Goal: Check status: Check status

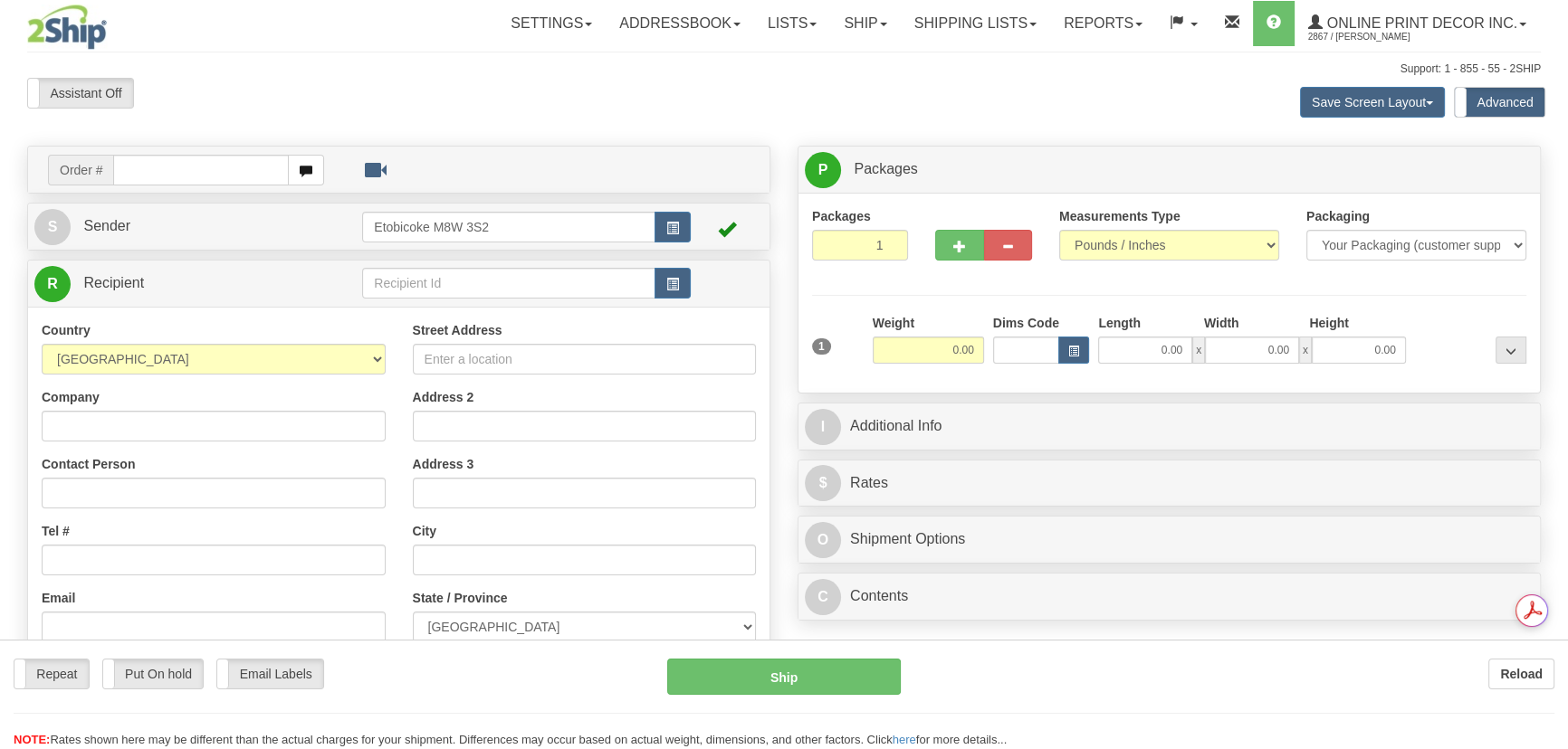
click at [996, 31] on div at bounding box center [784, 374] width 1568 height 749
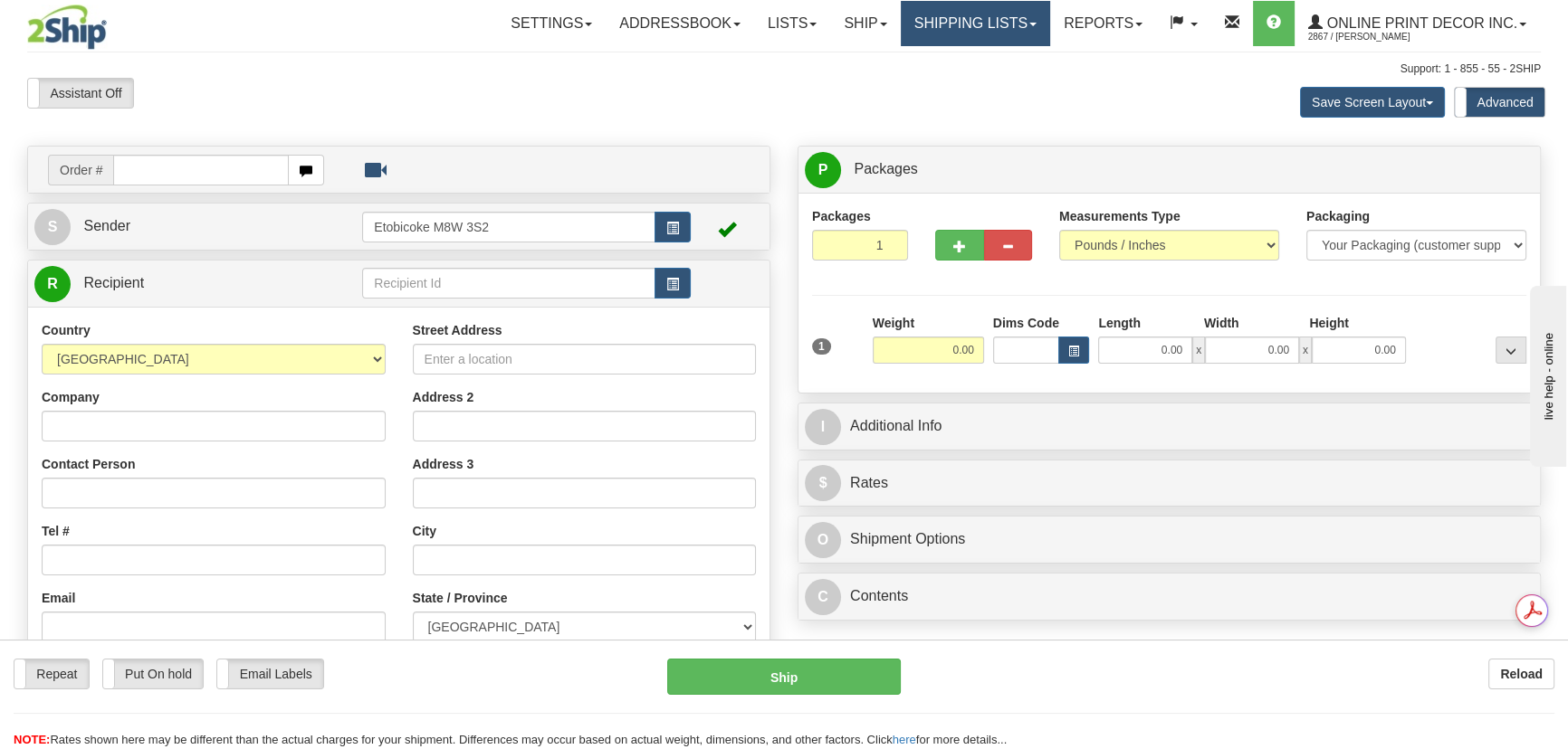
click at [996, 18] on link "Shipping lists" at bounding box center [975, 24] width 149 height 45
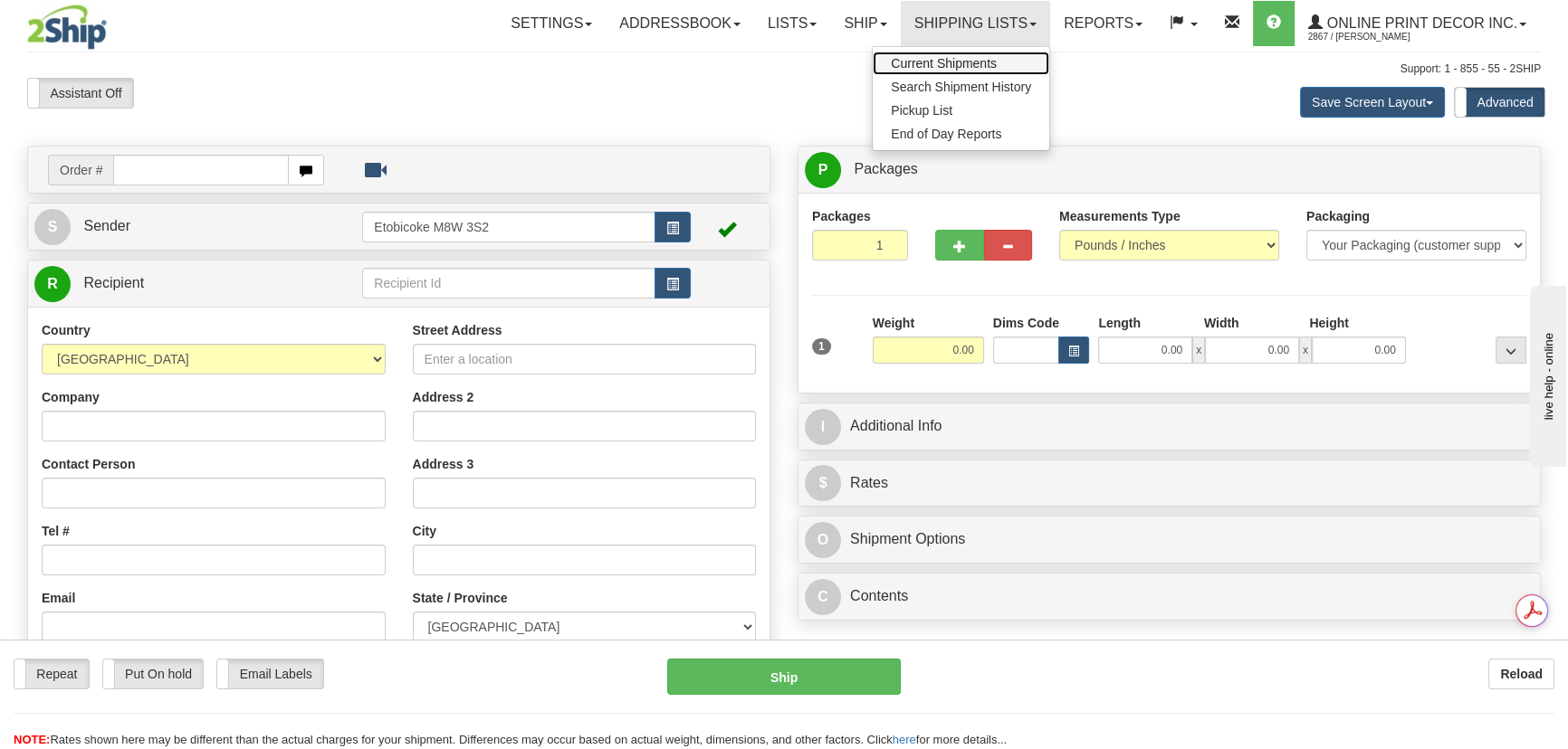
click at [963, 63] on span "Current Shipments" at bounding box center [943, 64] width 106 height 15
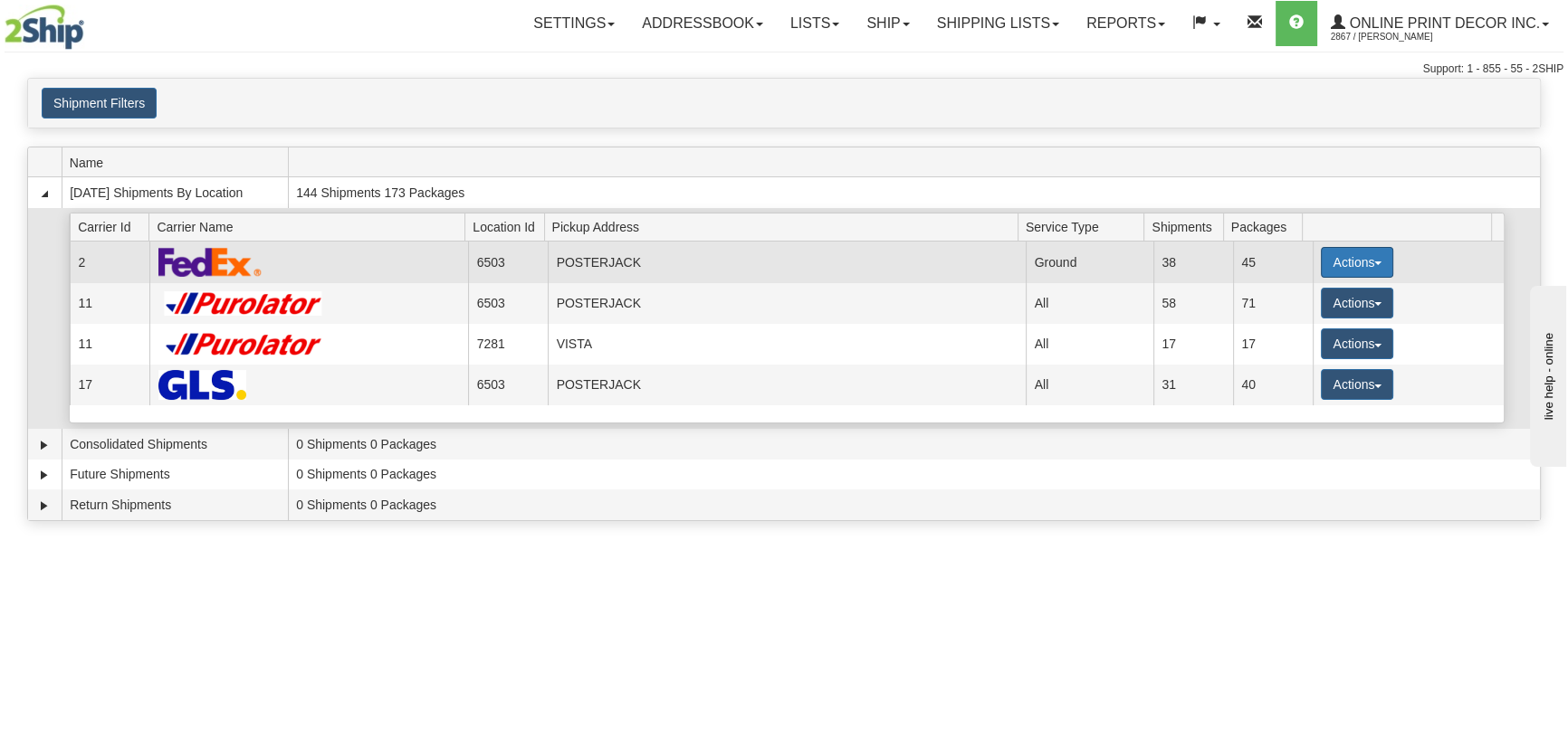
click at [1360, 260] on button "Actions" at bounding box center [1357, 263] width 73 height 31
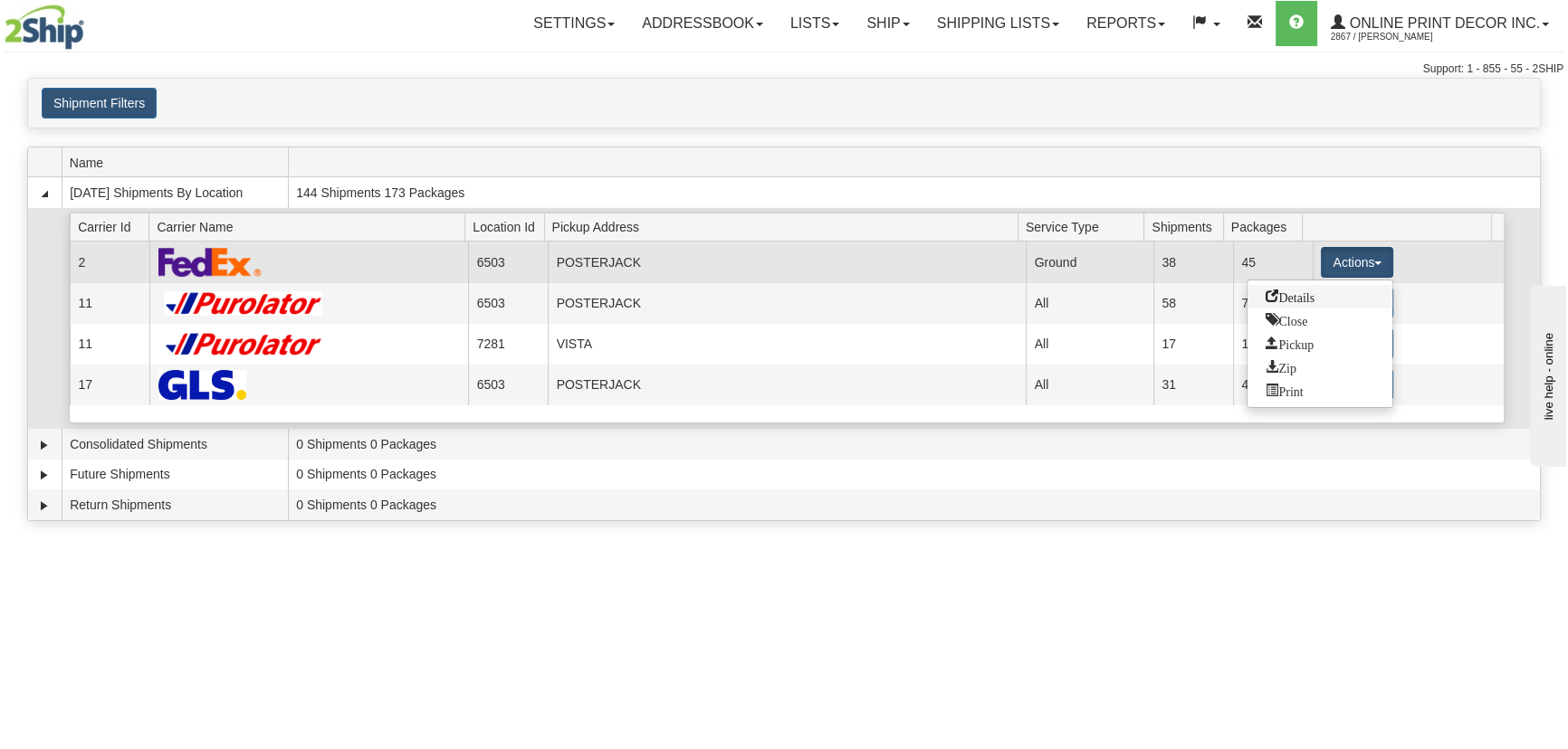
click at [1290, 292] on span "Details" at bounding box center [1290, 296] width 49 height 13
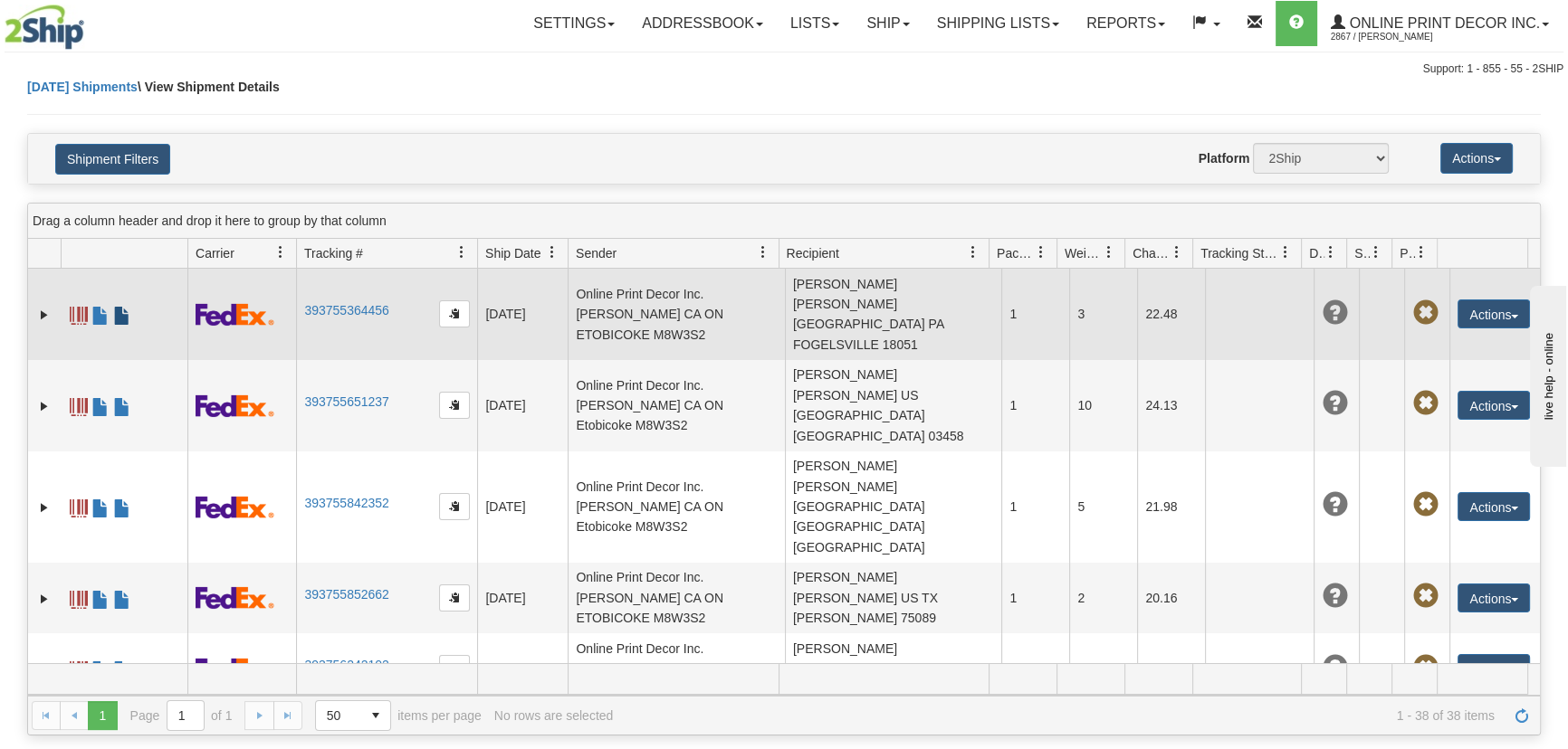
click at [124, 306] on span at bounding box center [122, 315] width 18 height 18
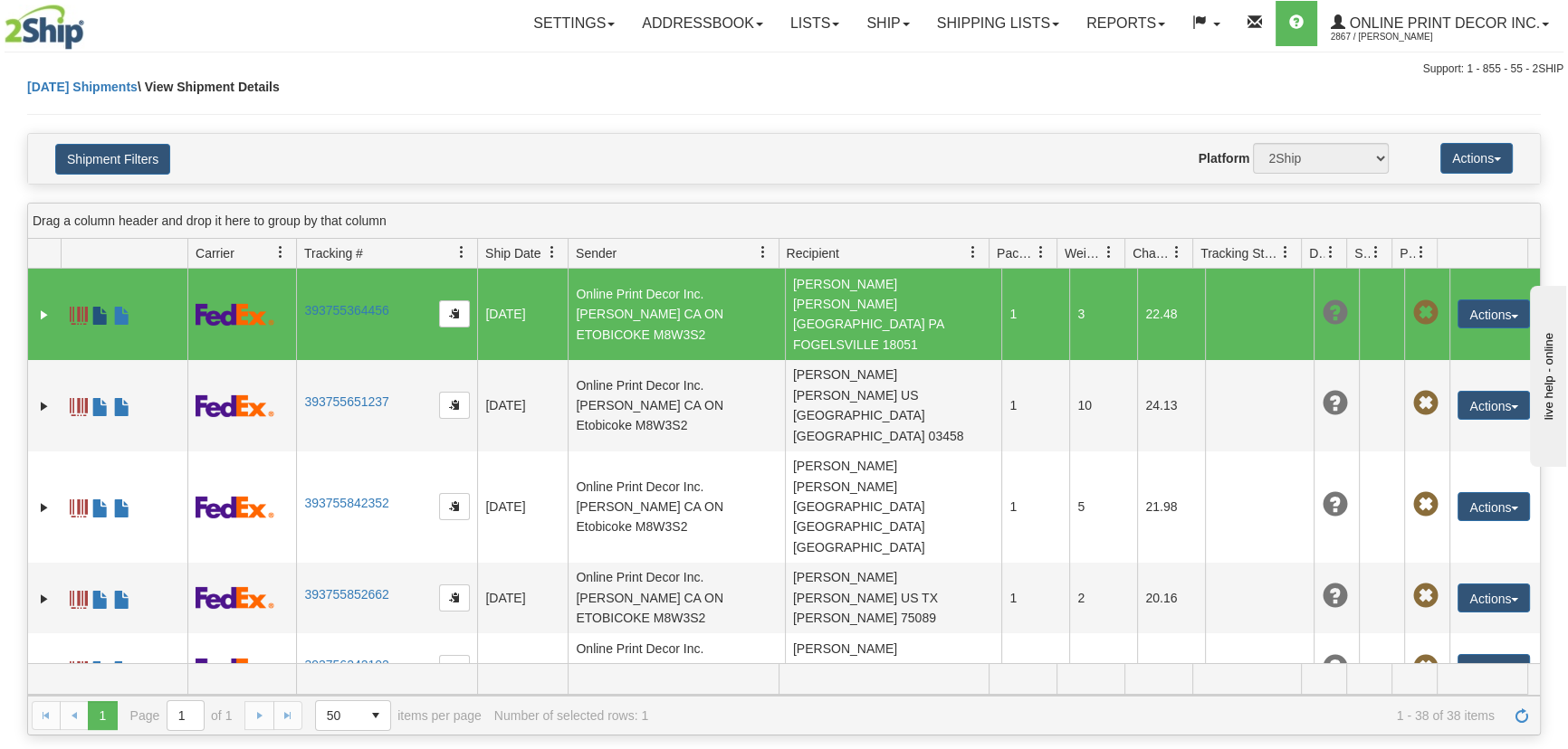
click at [97, 306] on span at bounding box center [101, 315] width 18 height 18
click at [82, 306] on span at bounding box center [79, 315] width 18 height 18
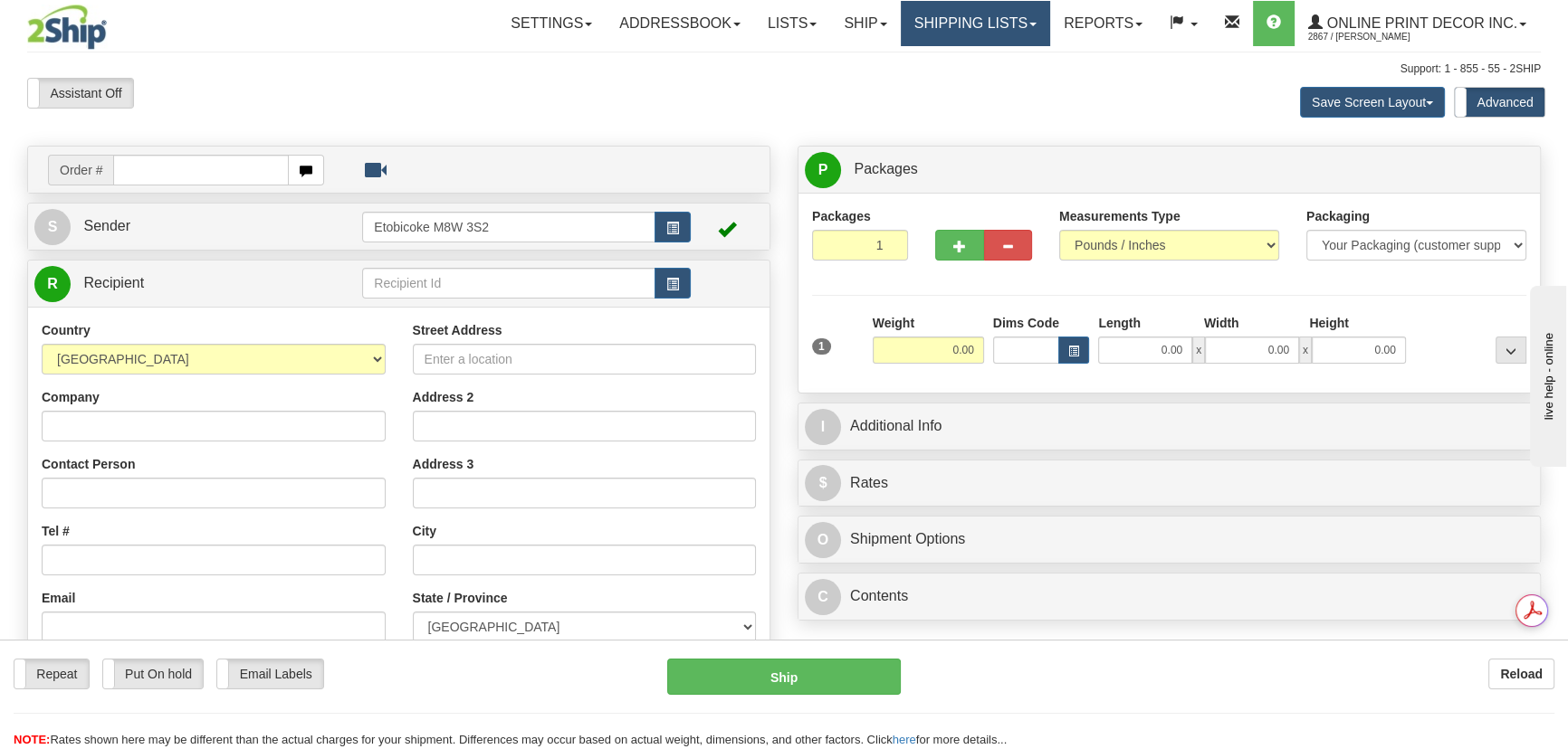
click at [978, 29] on link "Shipping lists" at bounding box center [975, 24] width 149 height 45
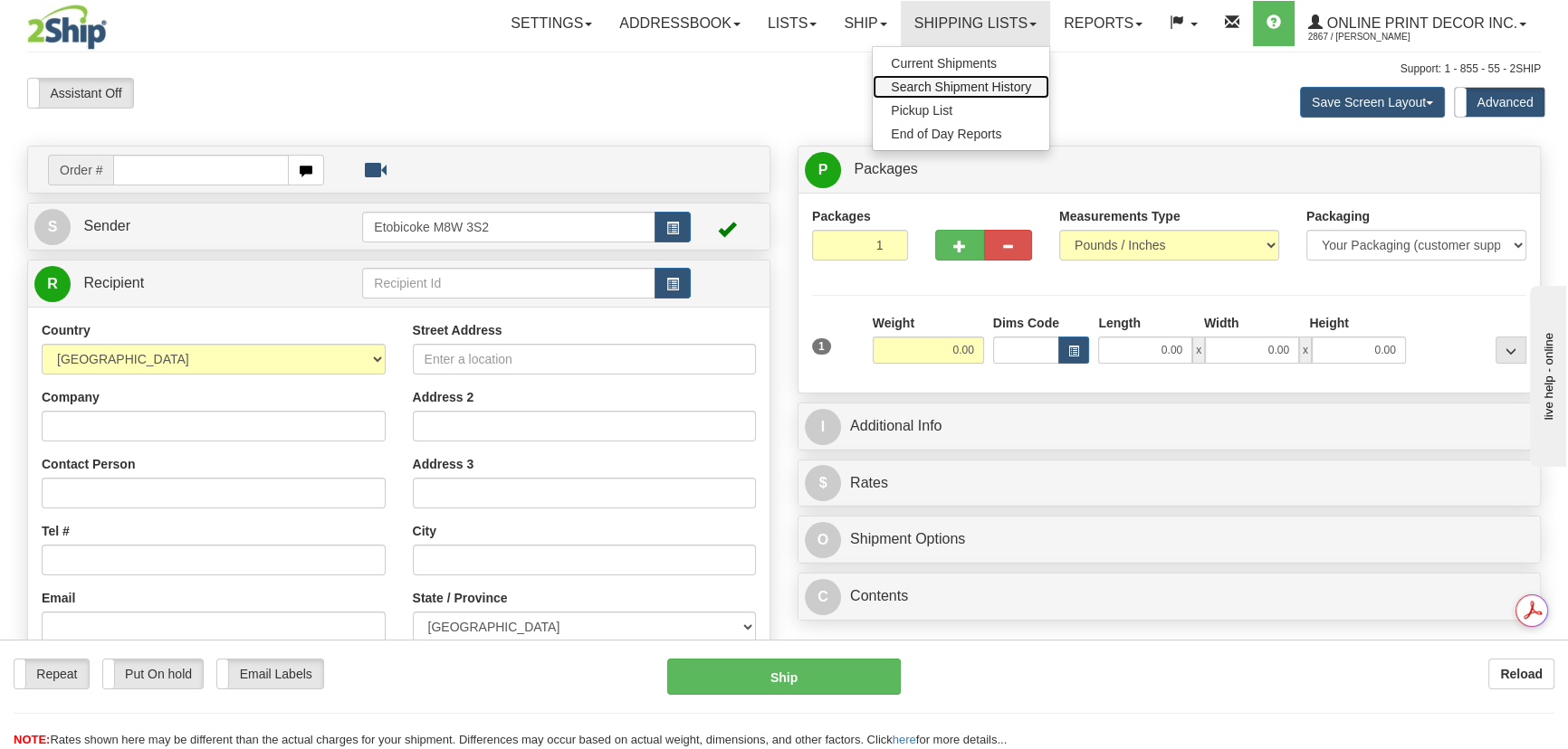
click at [944, 89] on span "Search Shipment History" at bounding box center [960, 87] width 140 height 15
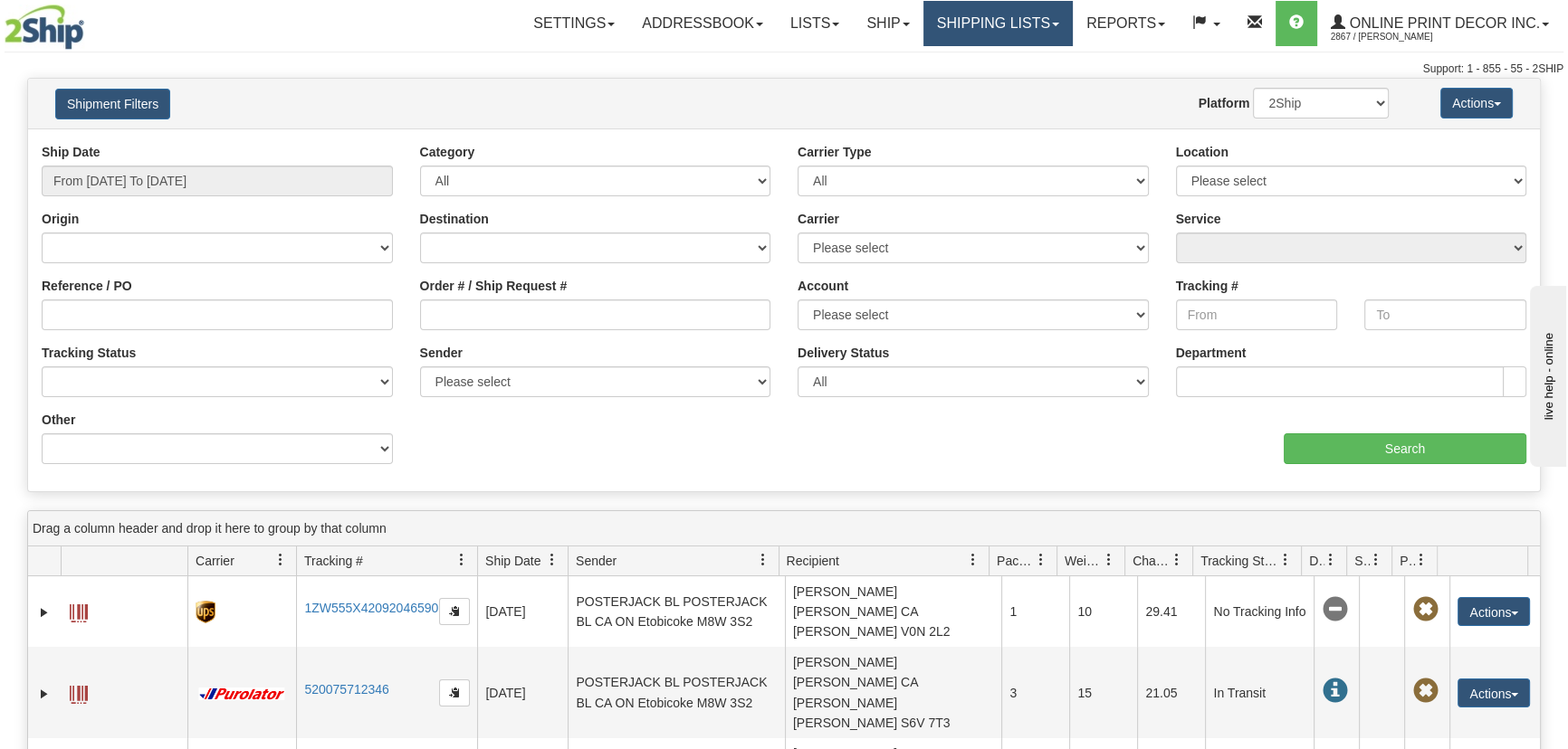
click at [1006, 12] on link "Shipping lists" at bounding box center [998, 24] width 149 height 45
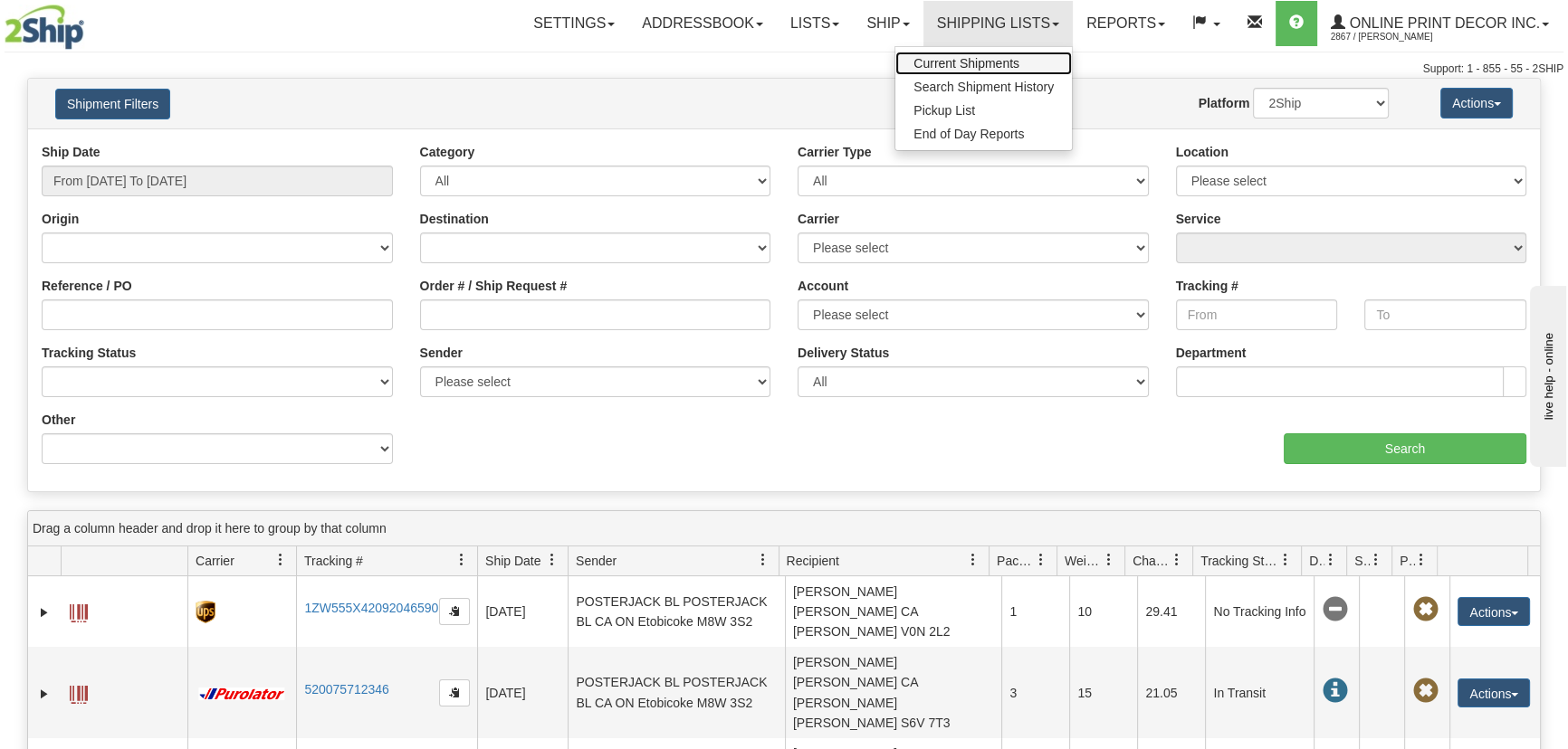
click at [992, 59] on span "Current Shipments" at bounding box center [966, 64] width 106 height 15
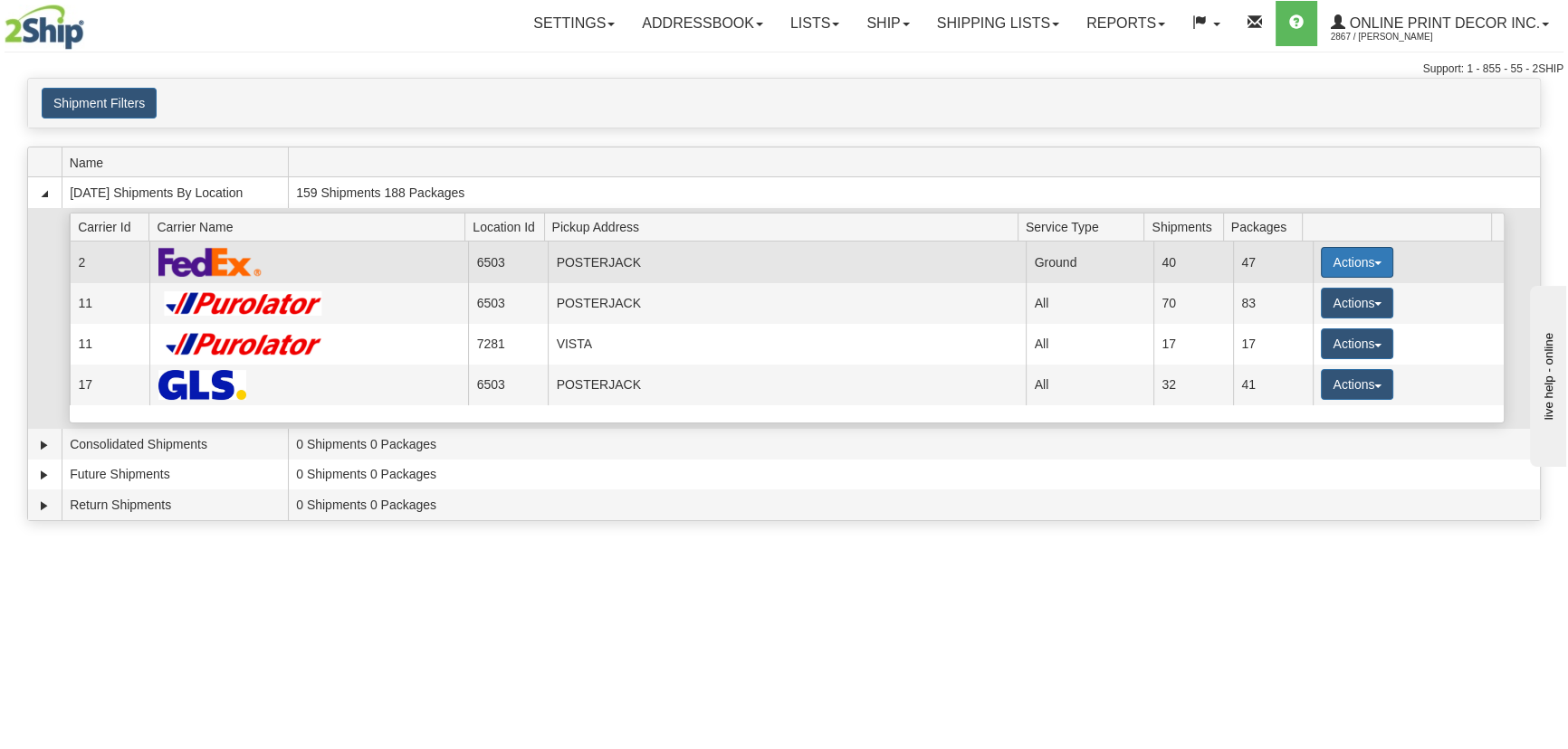
click at [1359, 255] on button "Actions" at bounding box center [1357, 263] width 73 height 31
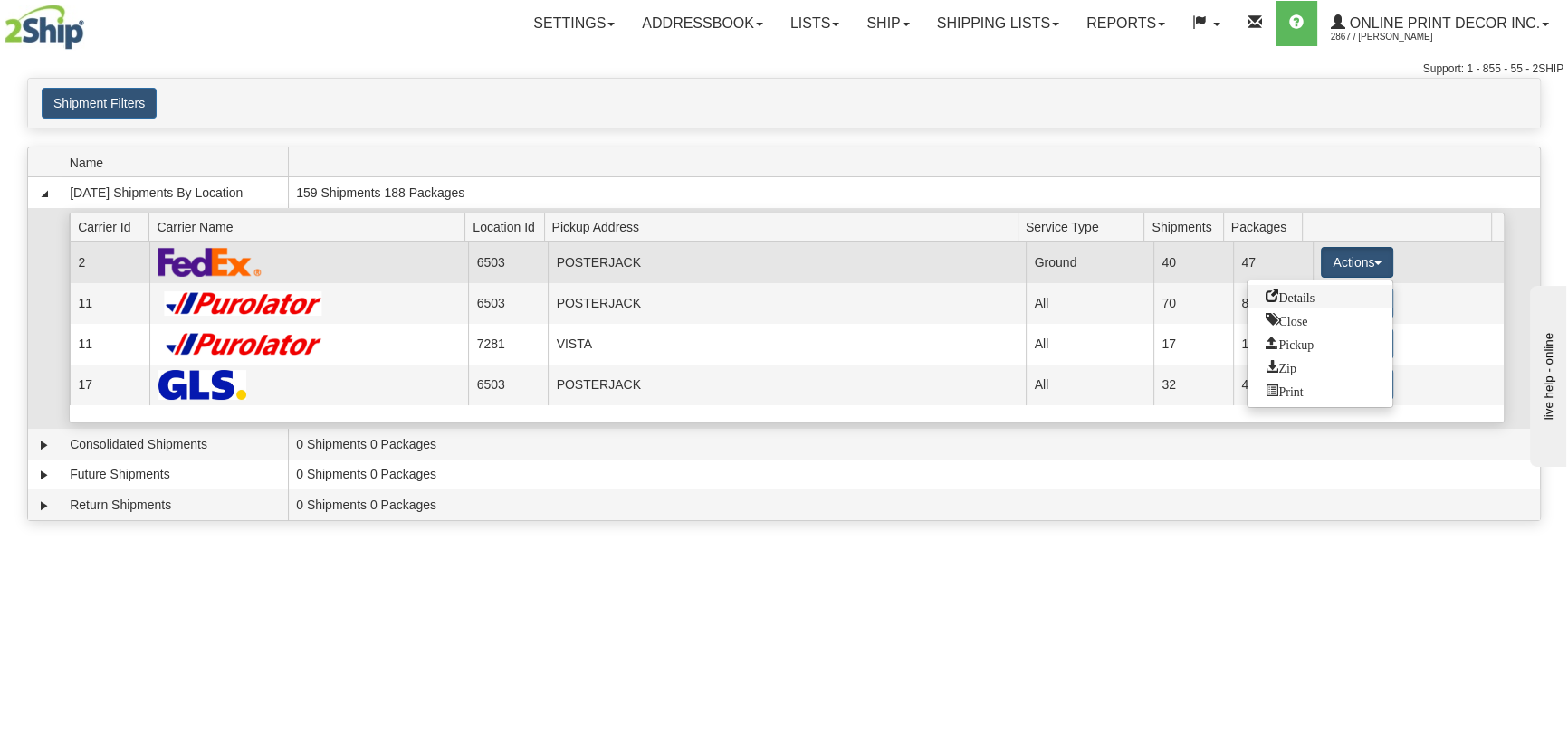
click at [1285, 301] on link "Details" at bounding box center [1320, 297] width 145 height 24
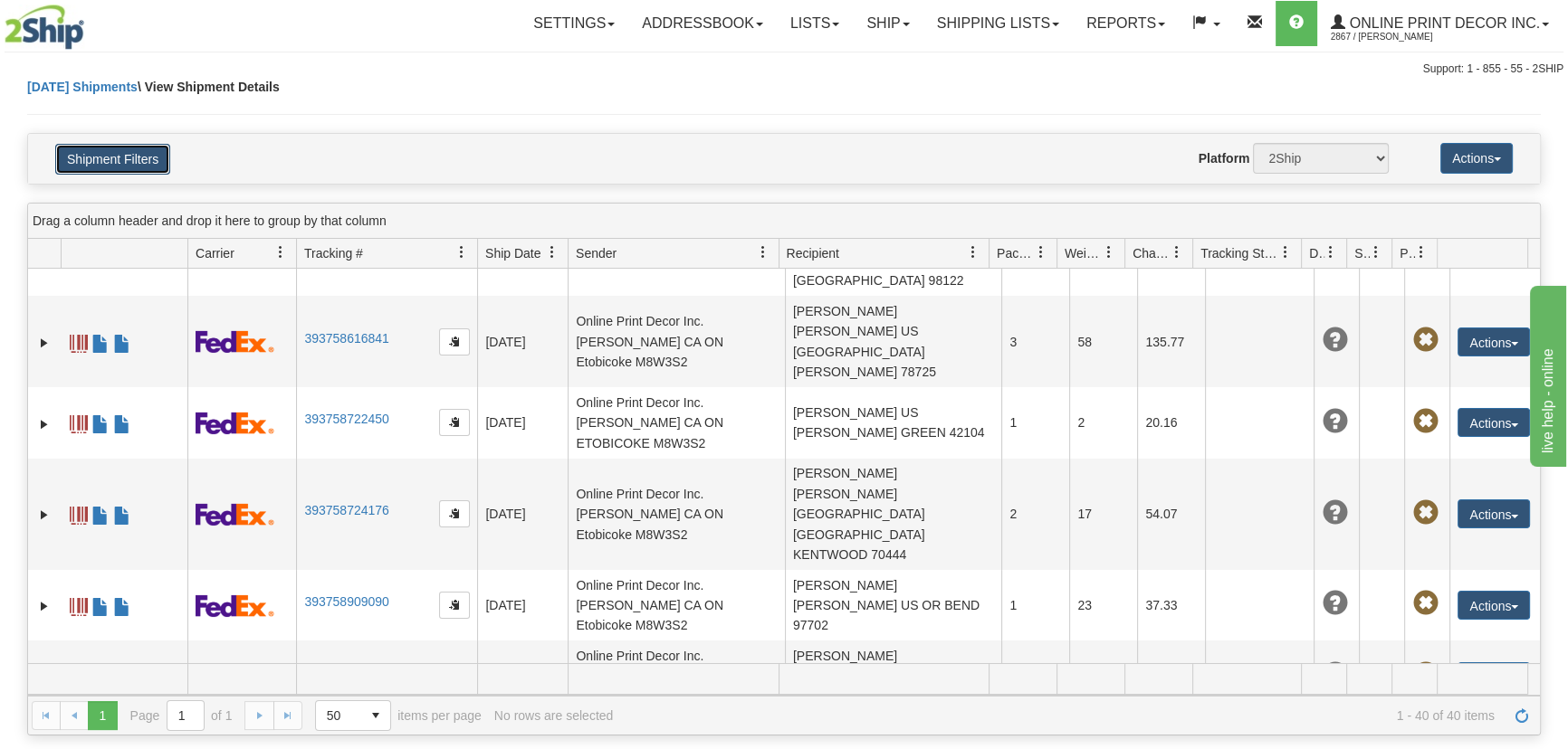
click at [121, 154] on button "Shipment Filters" at bounding box center [113, 159] width 115 height 31
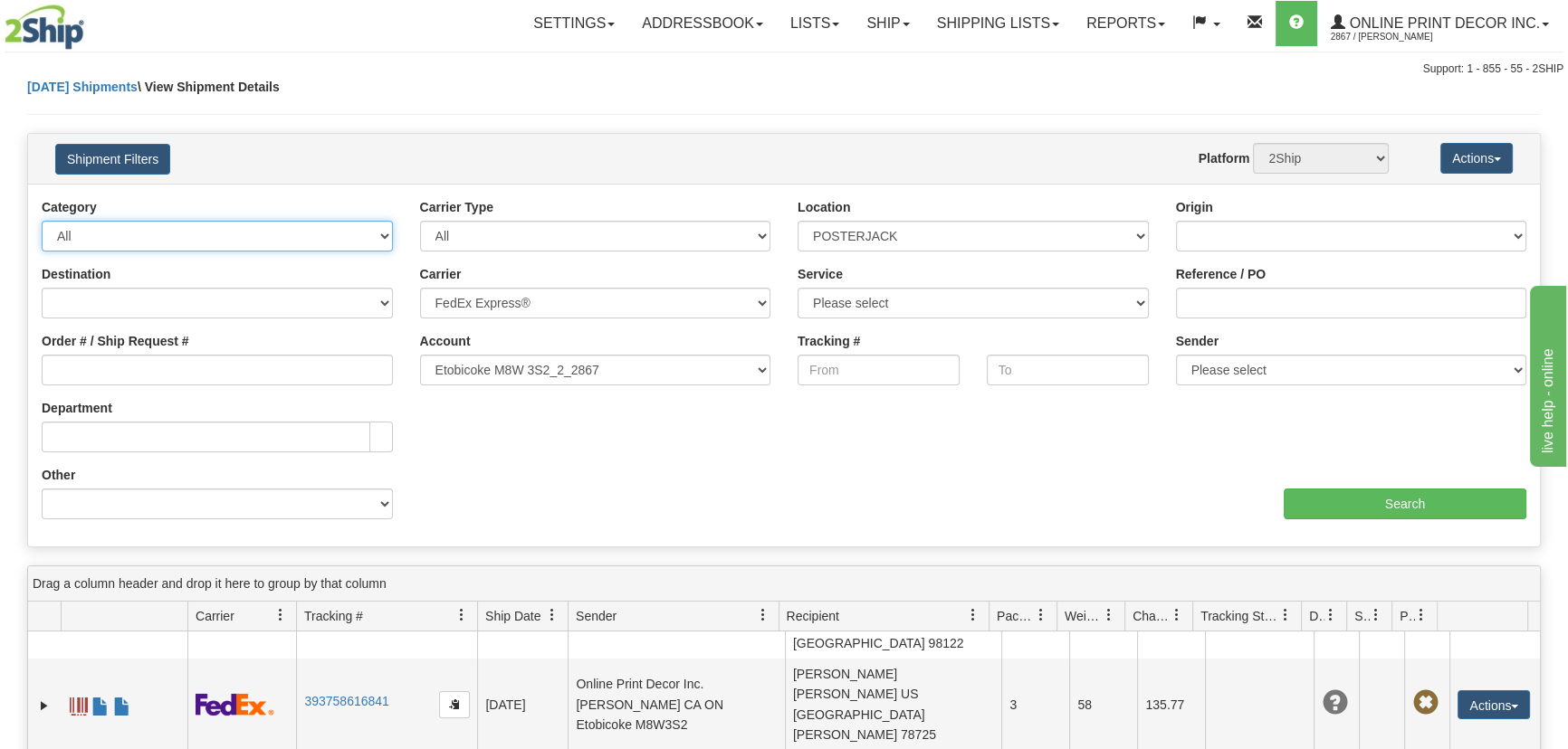
click at [151, 239] on select "All Inbound Outbound" at bounding box center [217, 236] width 351 height 31
drag, startPoint x: 189, startPoint y: 171, endPoint x: 226, endPoint y: 154, distance: 40.7
click at [189, 171] on h4 "Shipment Filters" at bounding box center [166, 158] width 247 height 32
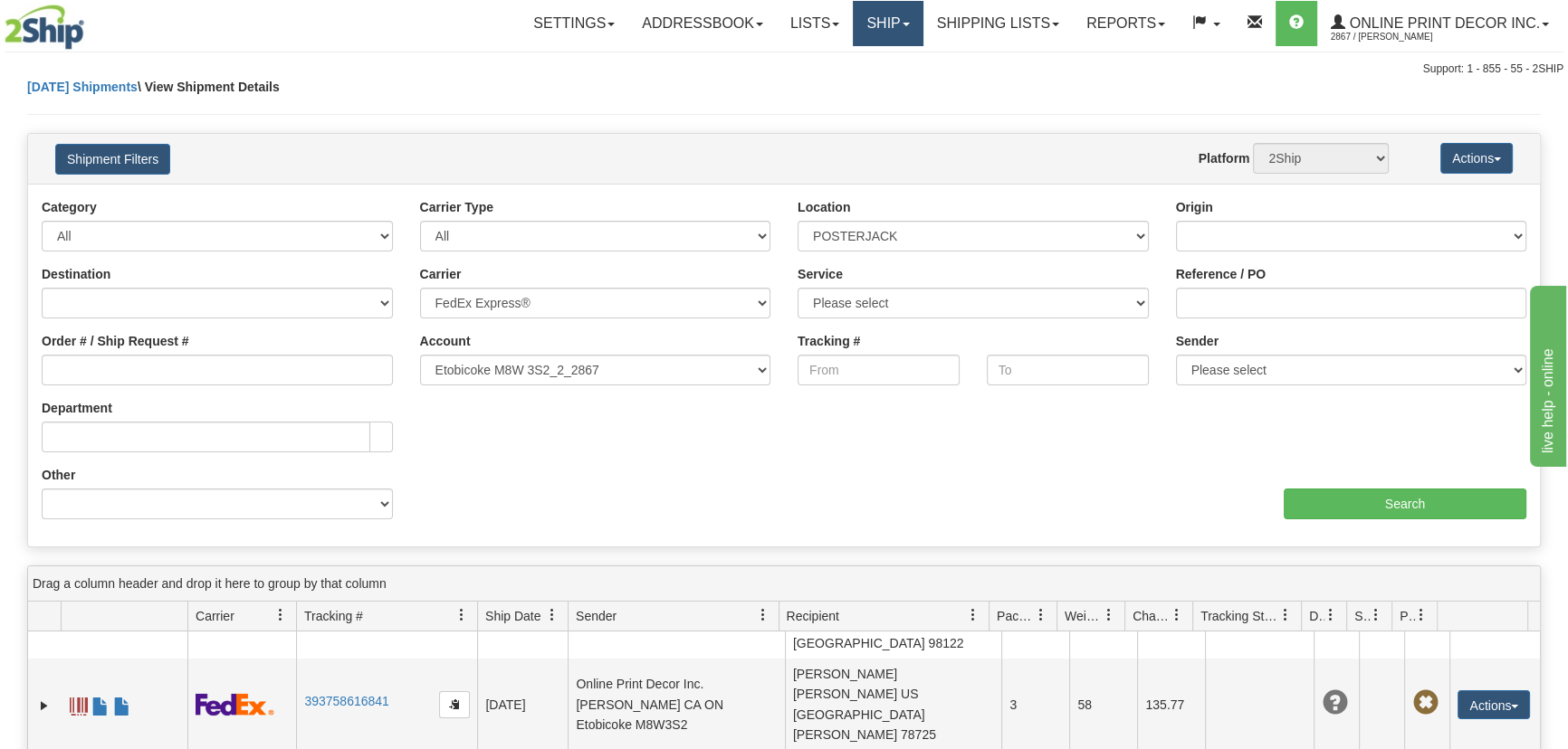
click at [879, 27] on link "Ship" at bounding box center [888, 24] width 70 height 45
click at [825, 66] on span "Ship Screen" at bounding box center [811, 64] width 69 height 15
click at [950, 18] on link "Shipping lists" at bounding box center [998, 24] width 149 height 45
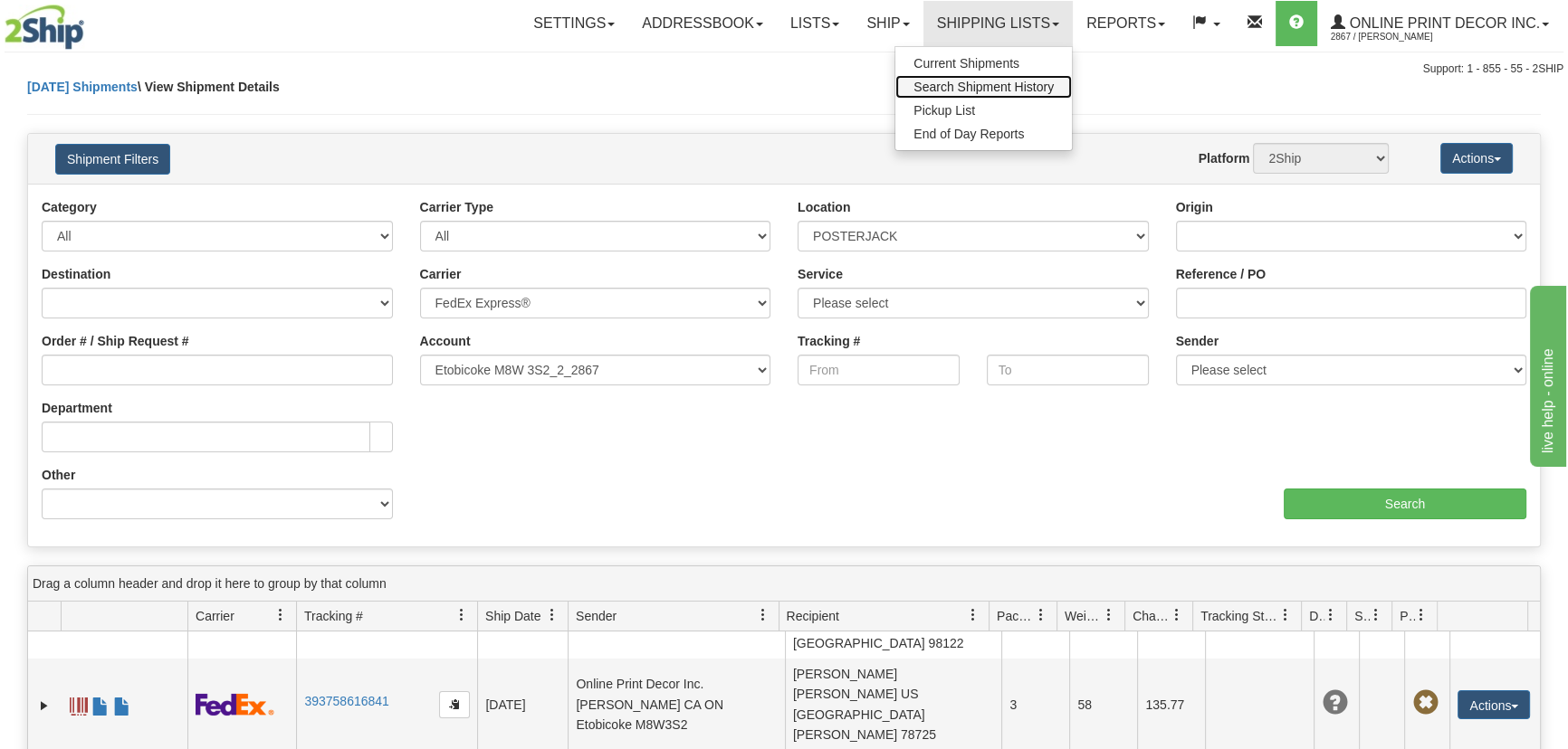
click at [938, 80] on span "Search Shipment History" at bounding box center [983, 87] width 140 height 15
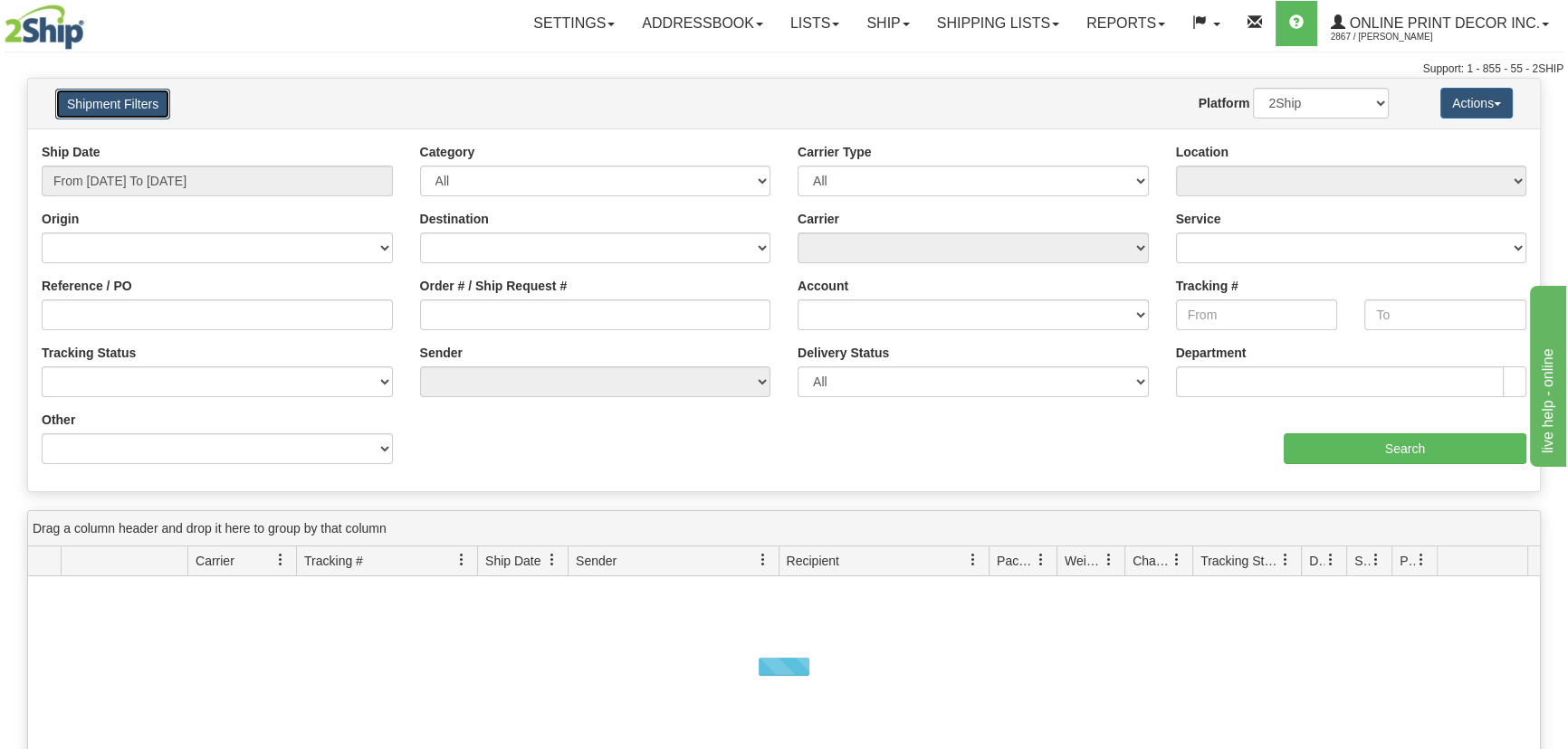
click at [131, 110] on button "Shipment Filters" at bounding box center [113, 105] width 115 height 31
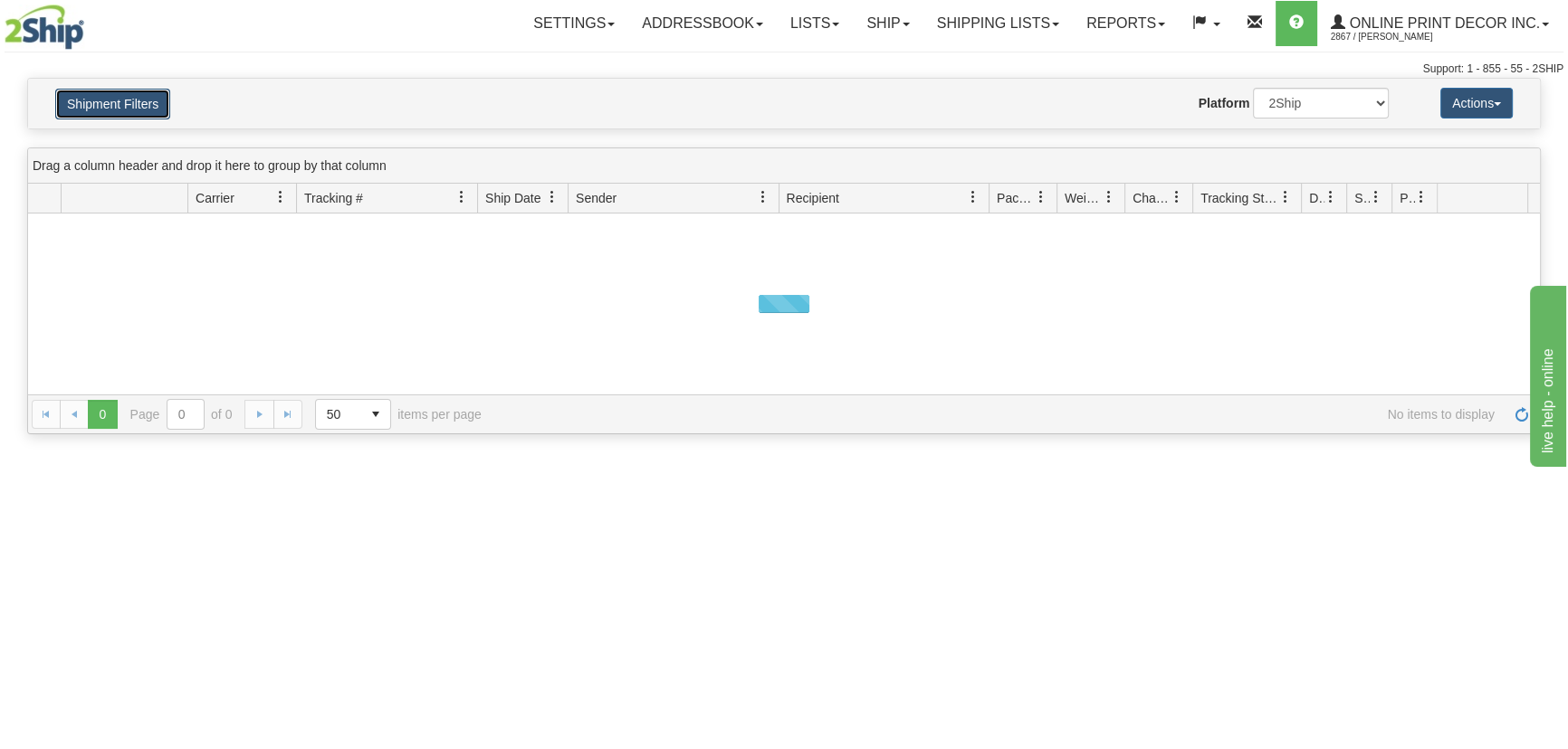
click at [145, 105] on button "Shipment Filters" at bounding box center [113, 105] width 115 height 31
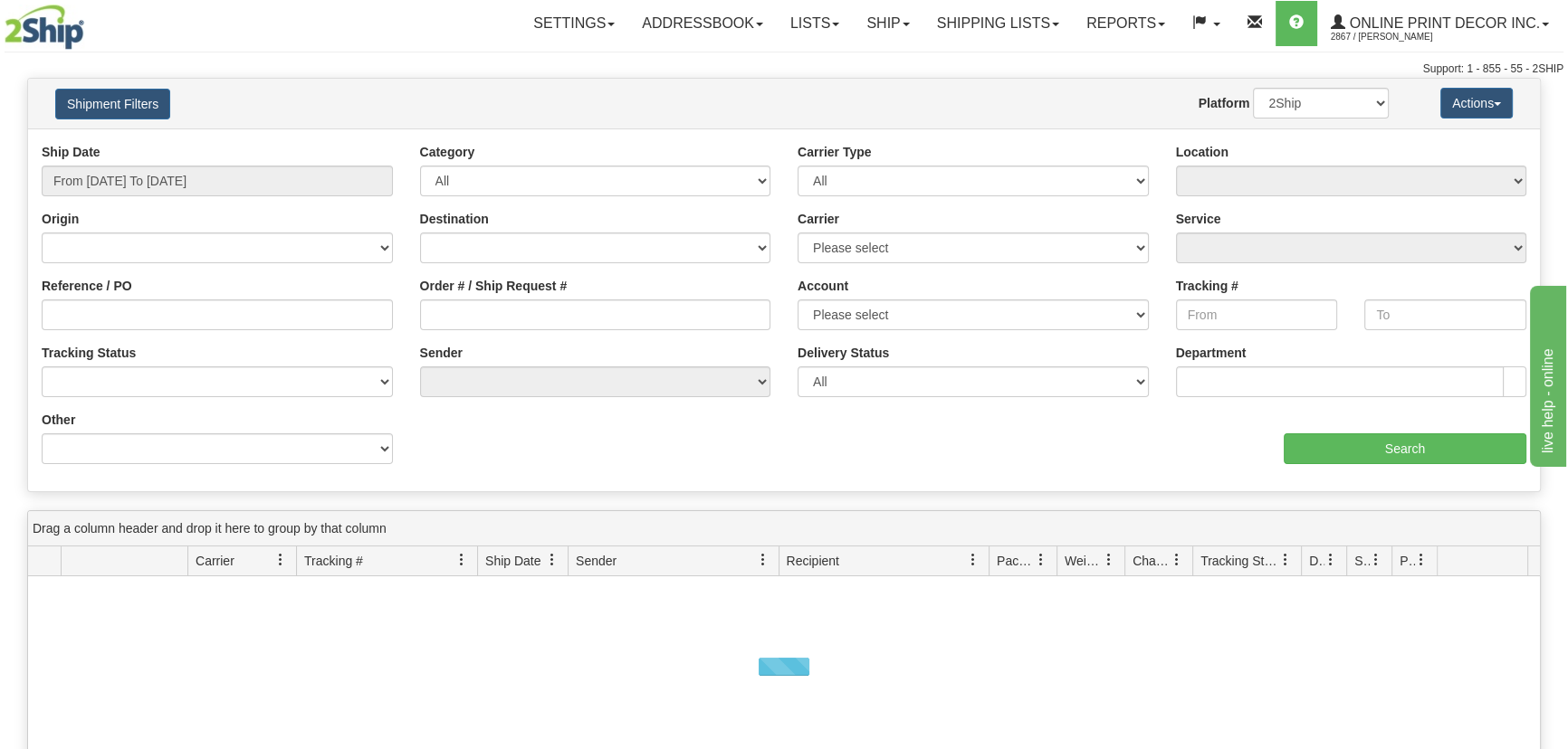
click at [133, 150] on div "Ship Date From 09/29/2025 To 09/30/2025" at bounding box center [217, 169] width 351 height 54
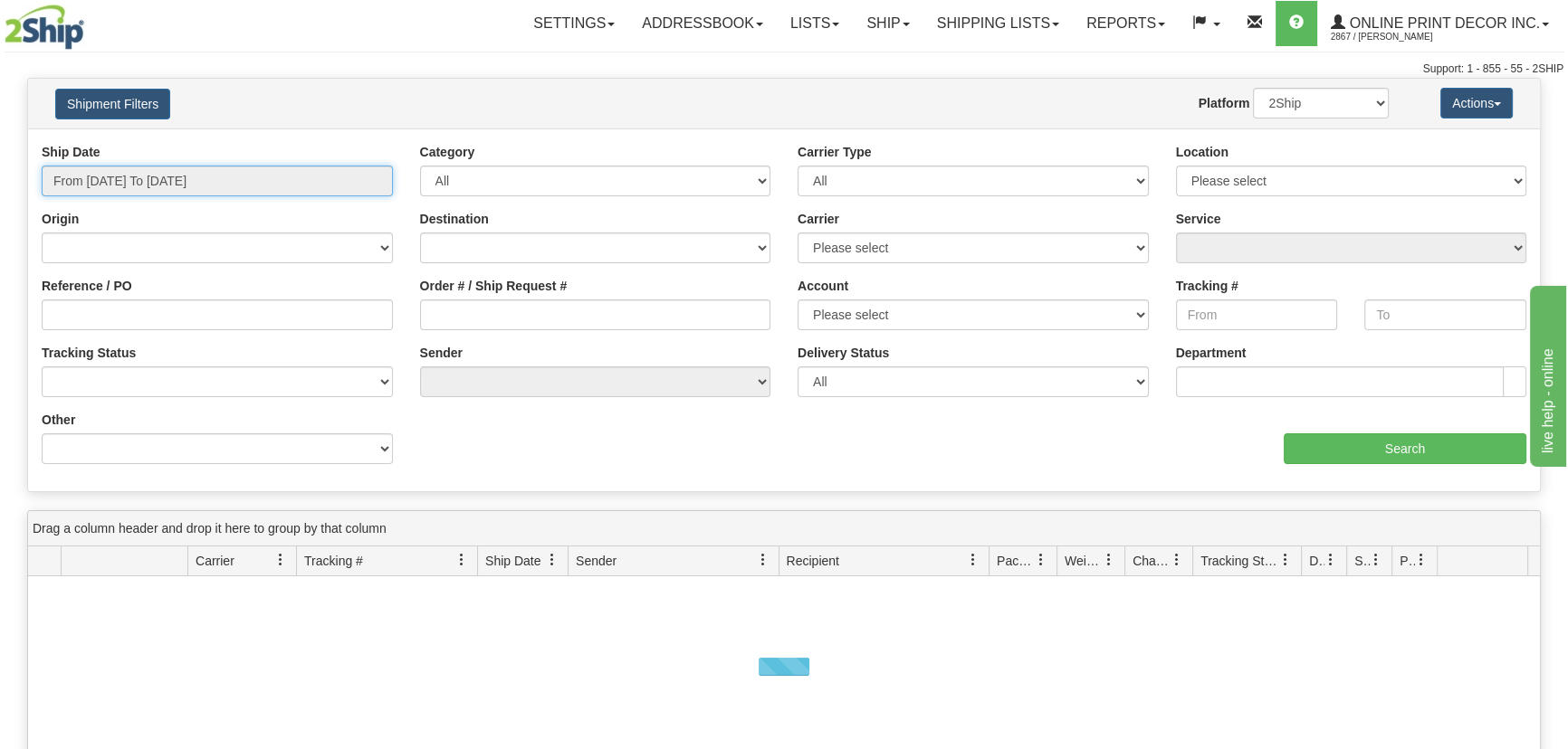
click at [149, 179] on input "From 09/29/2025 To 09/30/2025" at bounding box center [217, 181] width 351 height 31
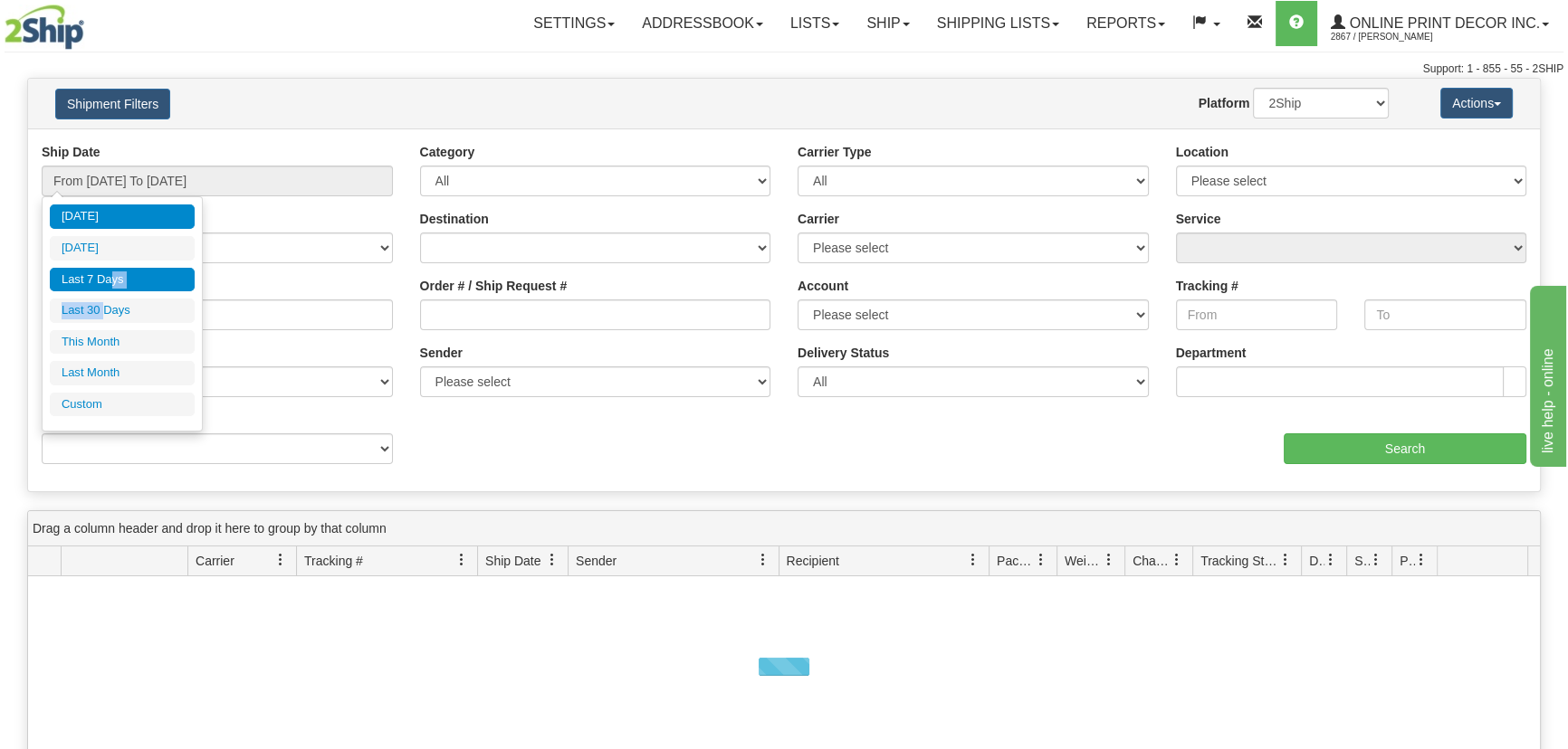
drag, startPoint x: 106, startPoint y: 295, endPoint x: 112, endPoint y: 285, distance: 11.7
click at [112, 285] on ul "Today Yesterday Last 7 Days Last 30 Days This Month Last Month Custom" at bounding box center [122, 310] width 145 height 212
click at [112, 285] on li "Last 7 Days" at bounding box center [122, 280] width 145 height 25
type input "From 09/24/2025 To 09/30/2025"
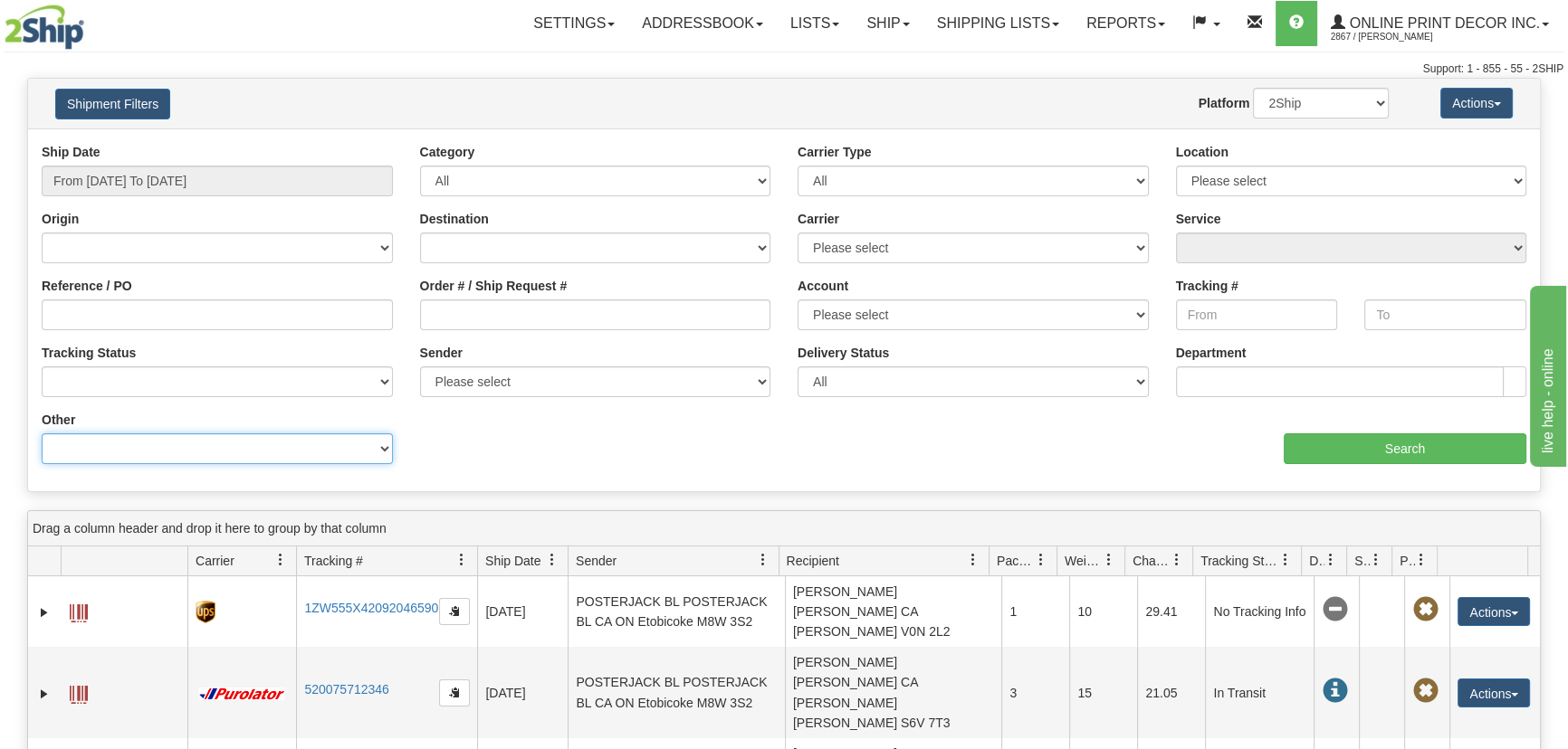
click at [134, 447] on select "Billing Account # Billing Type BOL # (LTL) Commodity Or Documents Consolidation…" at bounding box center [217, 449] width 351 height 31
select select "Recipient_ZIP"
click at [42, 434] on select "Billing Account # Billing Type BOL # (LTL) Commodity Or Documents Consolidation…" at bounding box center [217, 449] width 351 height 31
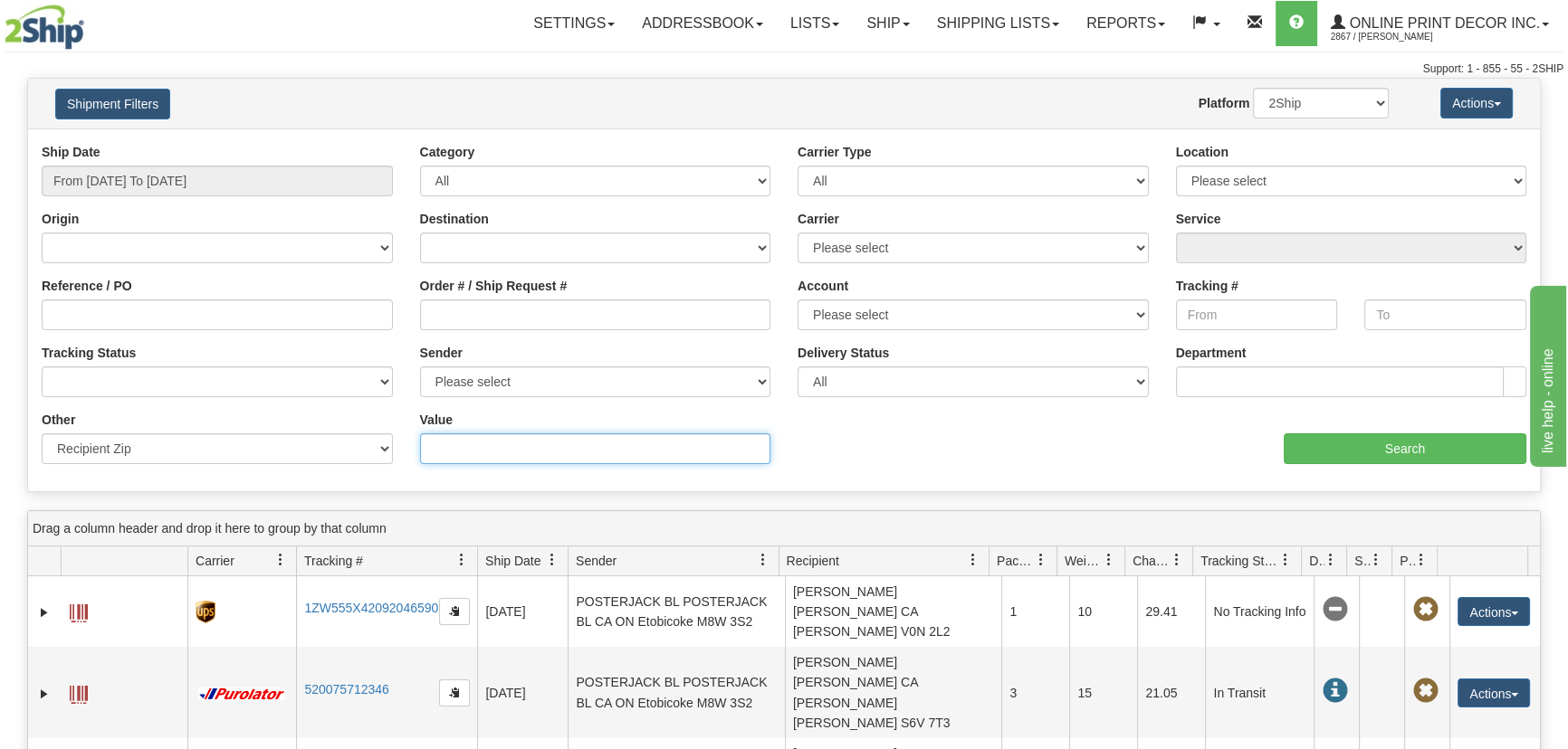
click at [455, 453] on input "Value" at bounding box center [596, 449] width 351 height 31
paste input "16063"
type input "16063"
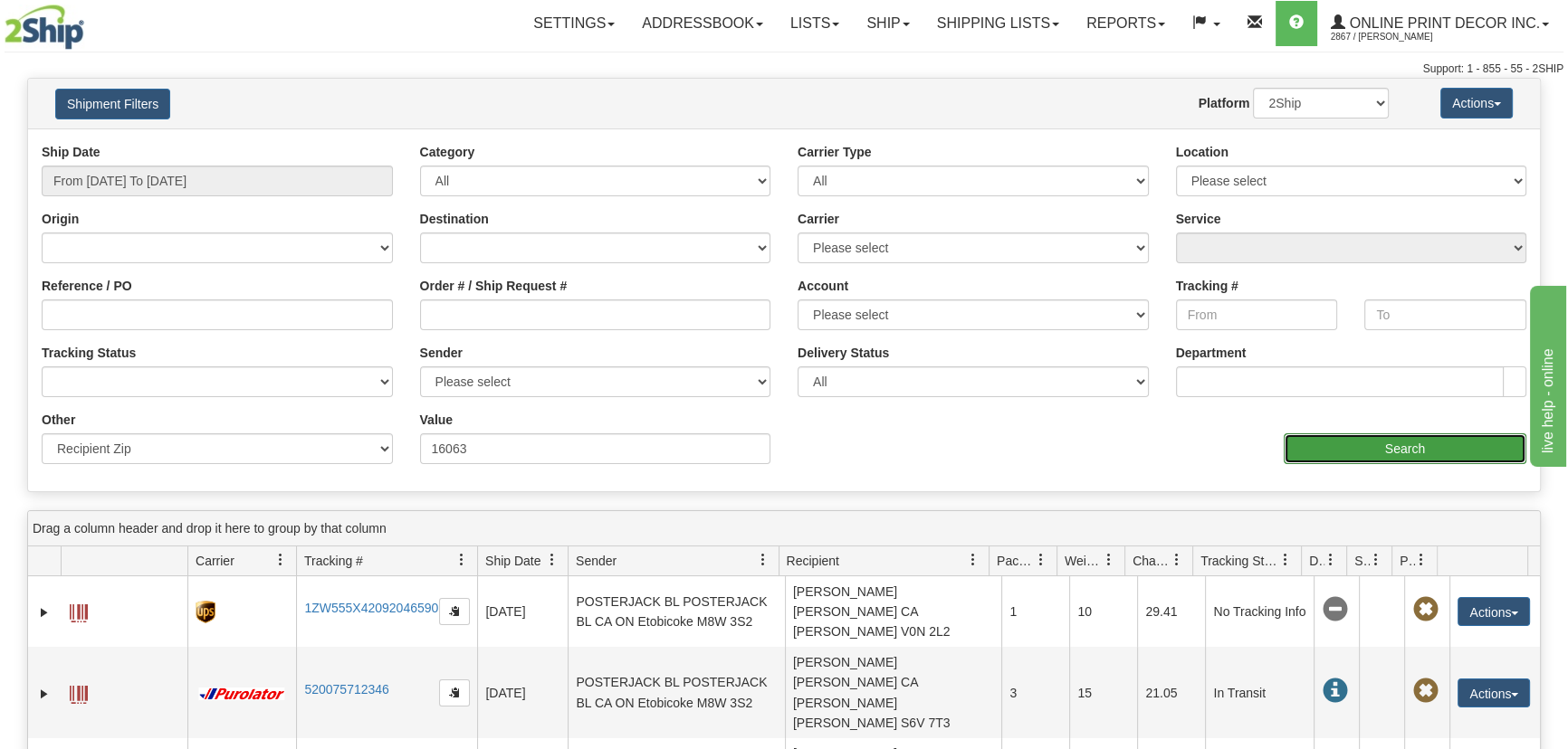
click at [1449, 436] on input "Search" at bounding box center [1404, 449] width 243 height 31
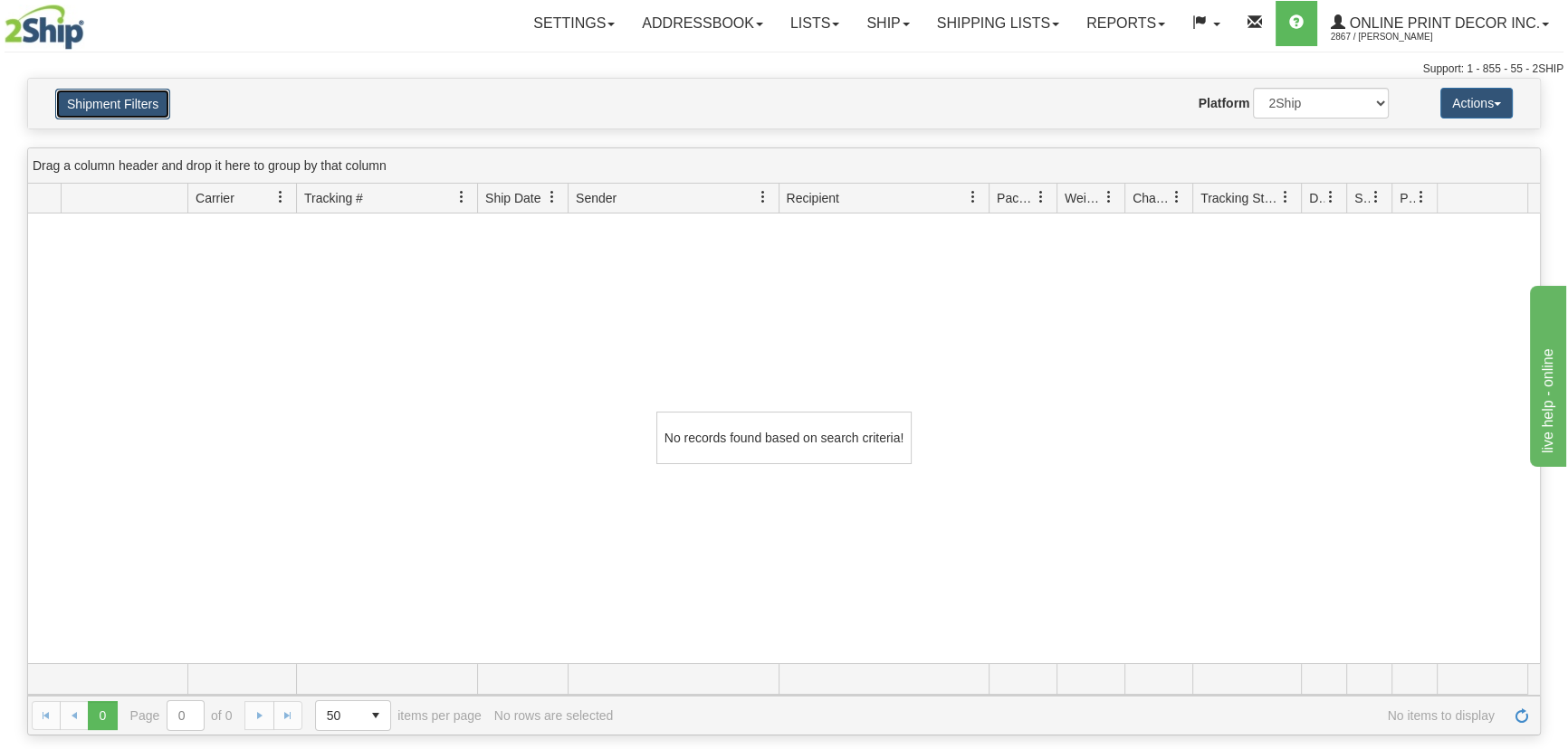
click at [133, 93] on button "Shipment Filters" at bounding box center [113, 105] width 115 height 31
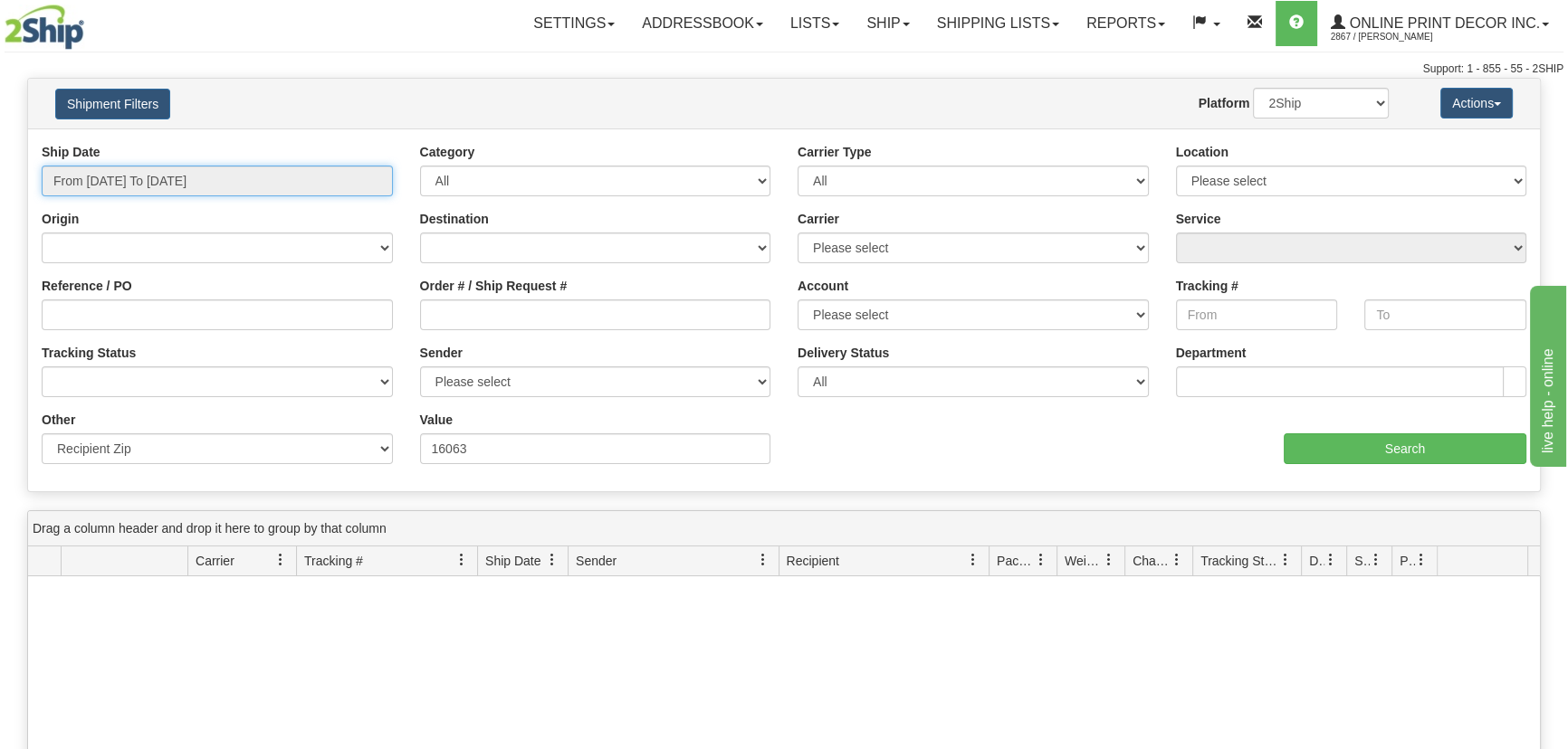
click at [317, 183] on input "From 09/24/2025 To 09/30/2025" at bounding box center [217, 181] width 351 height 31
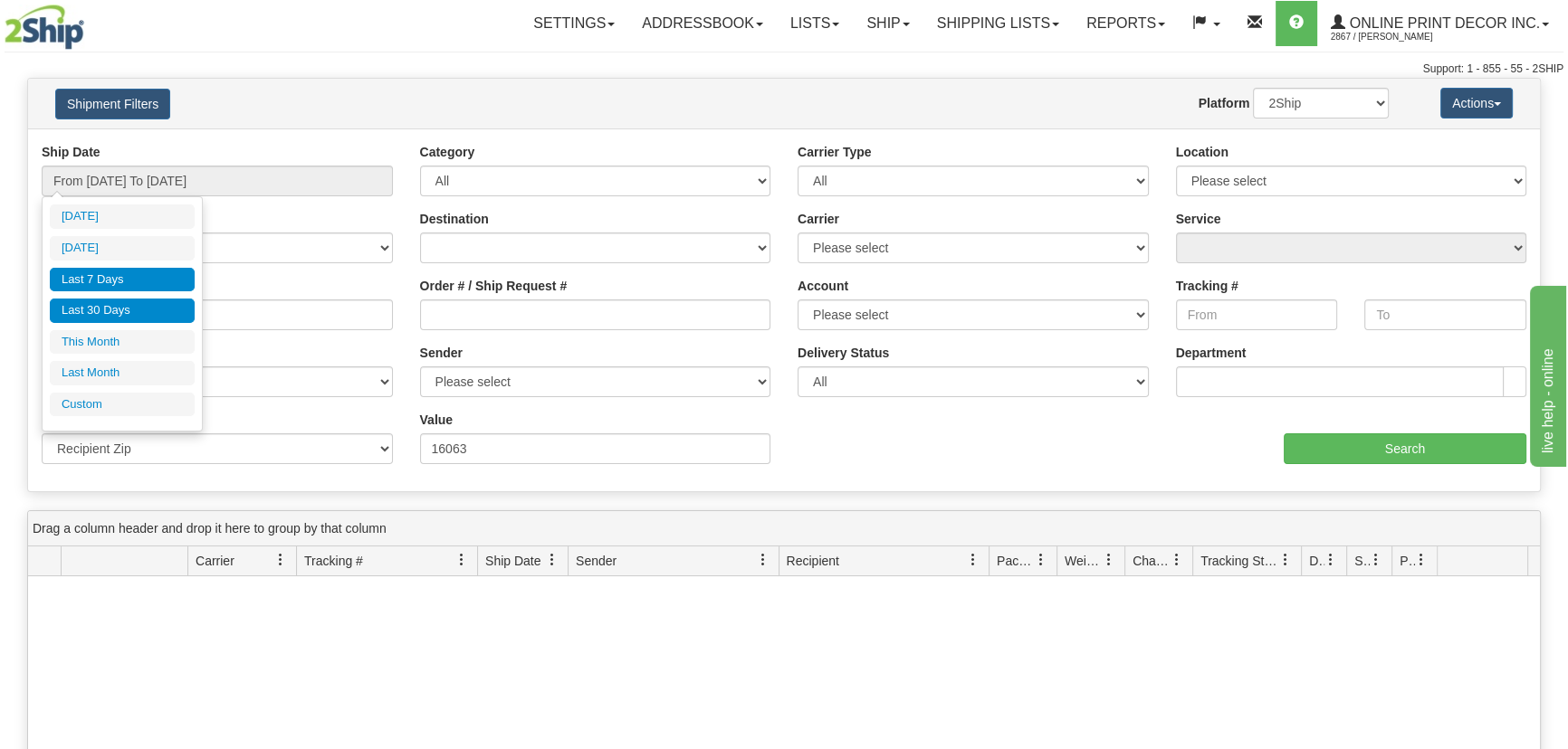
click at [140, 318] on li "Last 30 Days" at bounding box center [122, 310] width 145 height 25
type input "From 09/01/2025 To 09/30/2025"
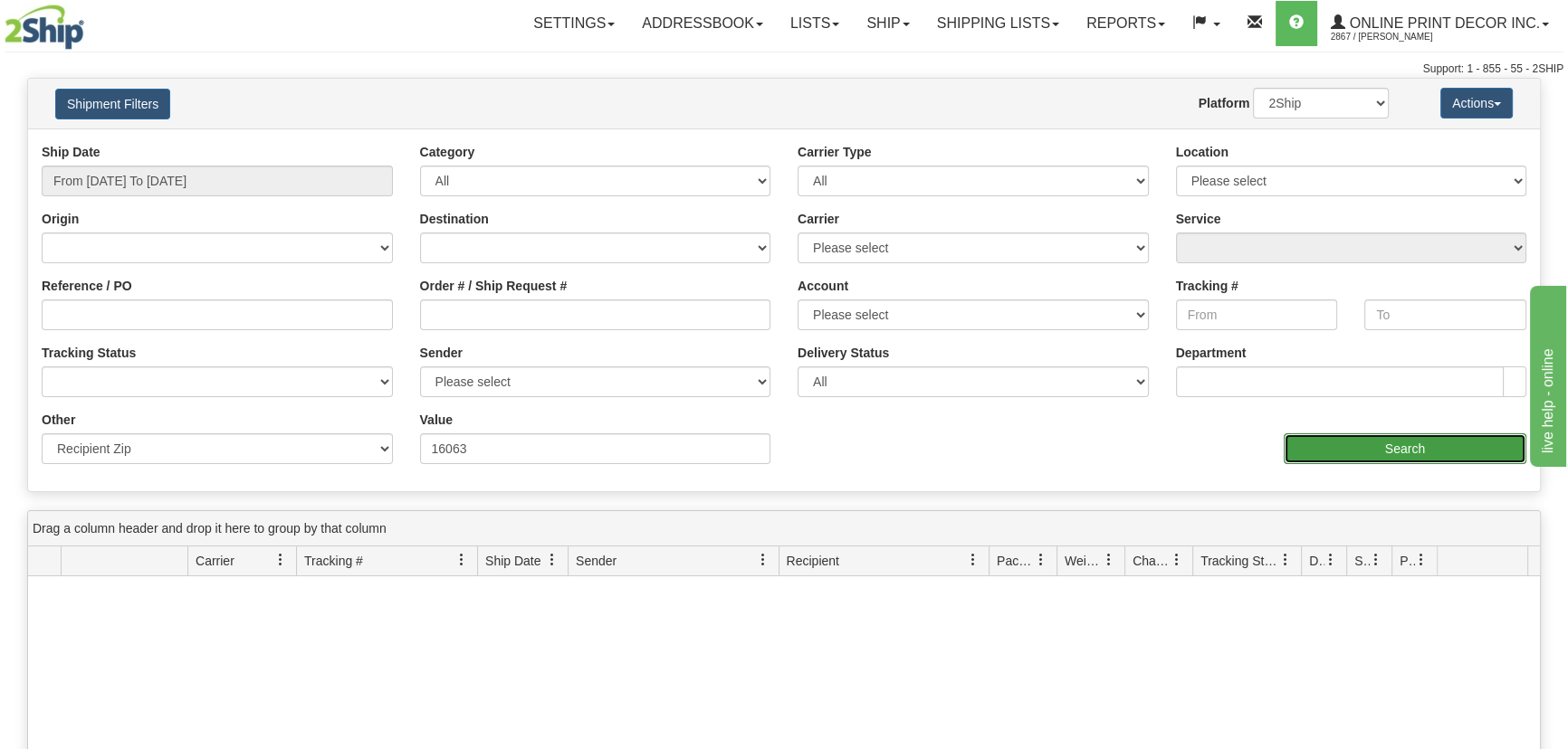
click at [1347, 444] on input "Search" at bounding box center [1404, 449] width 243 height 31
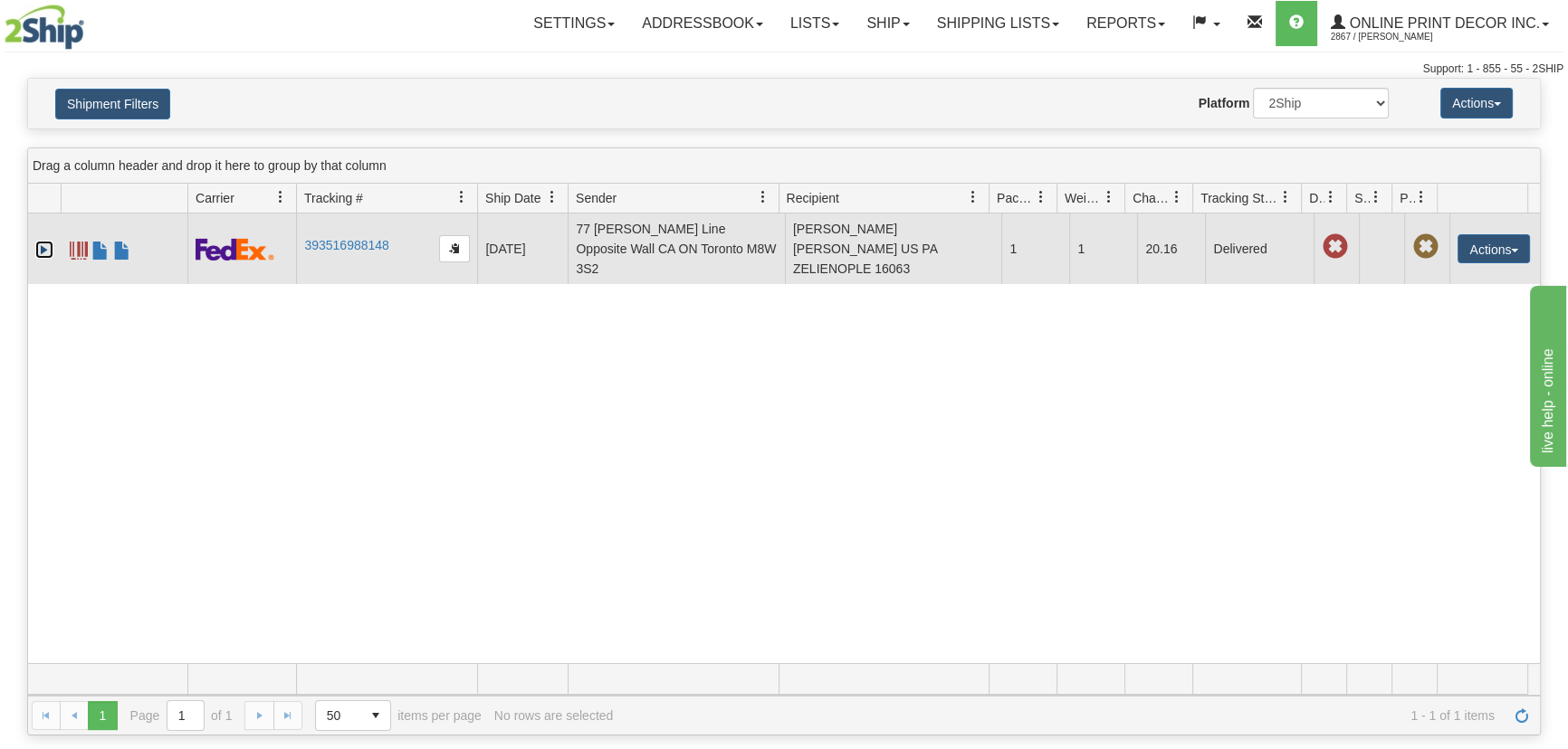
click at [43, 241] on link "Expand" at bounding box center [45, 250] width 18 height 18
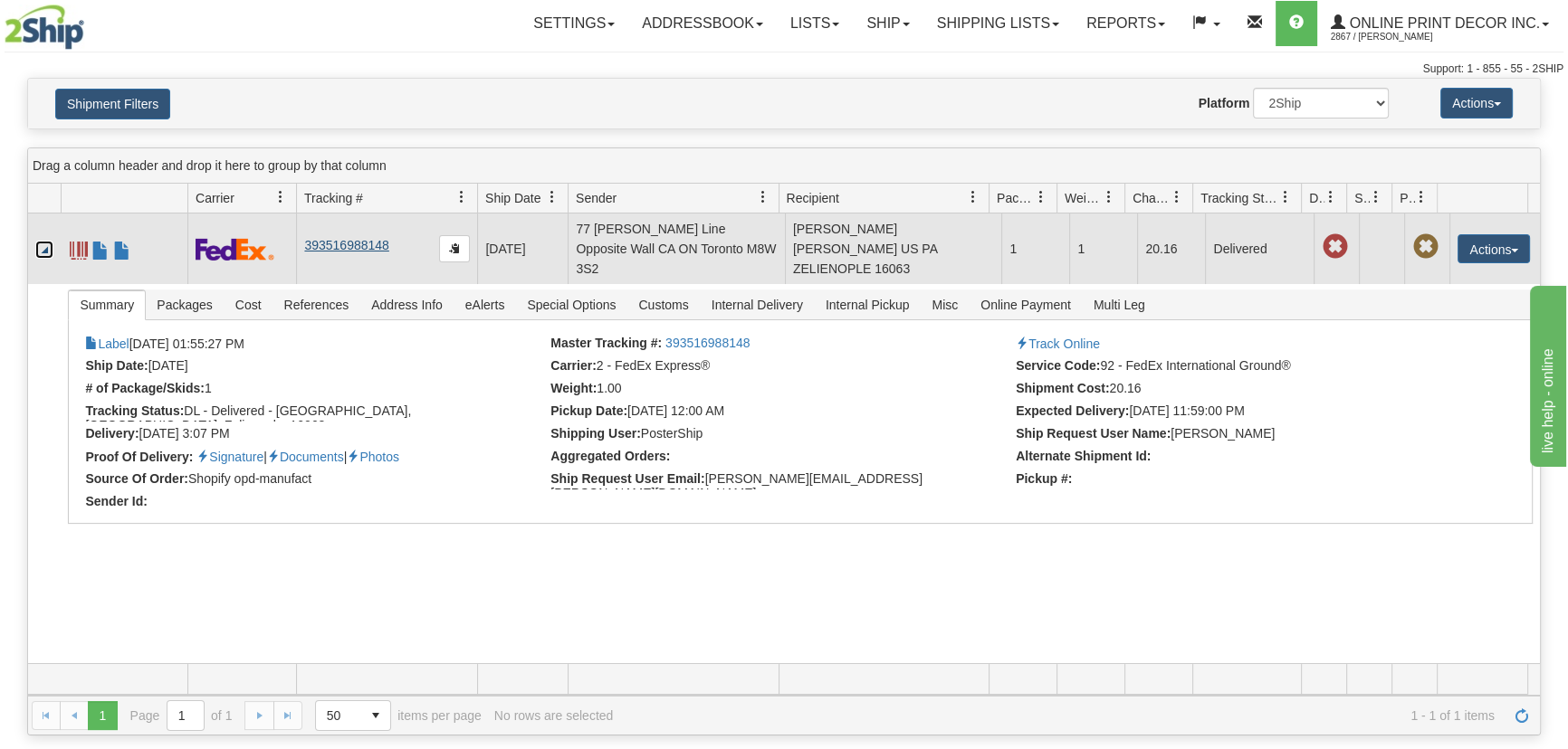
drag, startPoint x: 394, startPoint y: 235, endPoint x: 317, endPoint y: 235, distance: 77.0
click at [317, 235] on td "393516988148" at bounding box center [386, 249] width 181 height 71
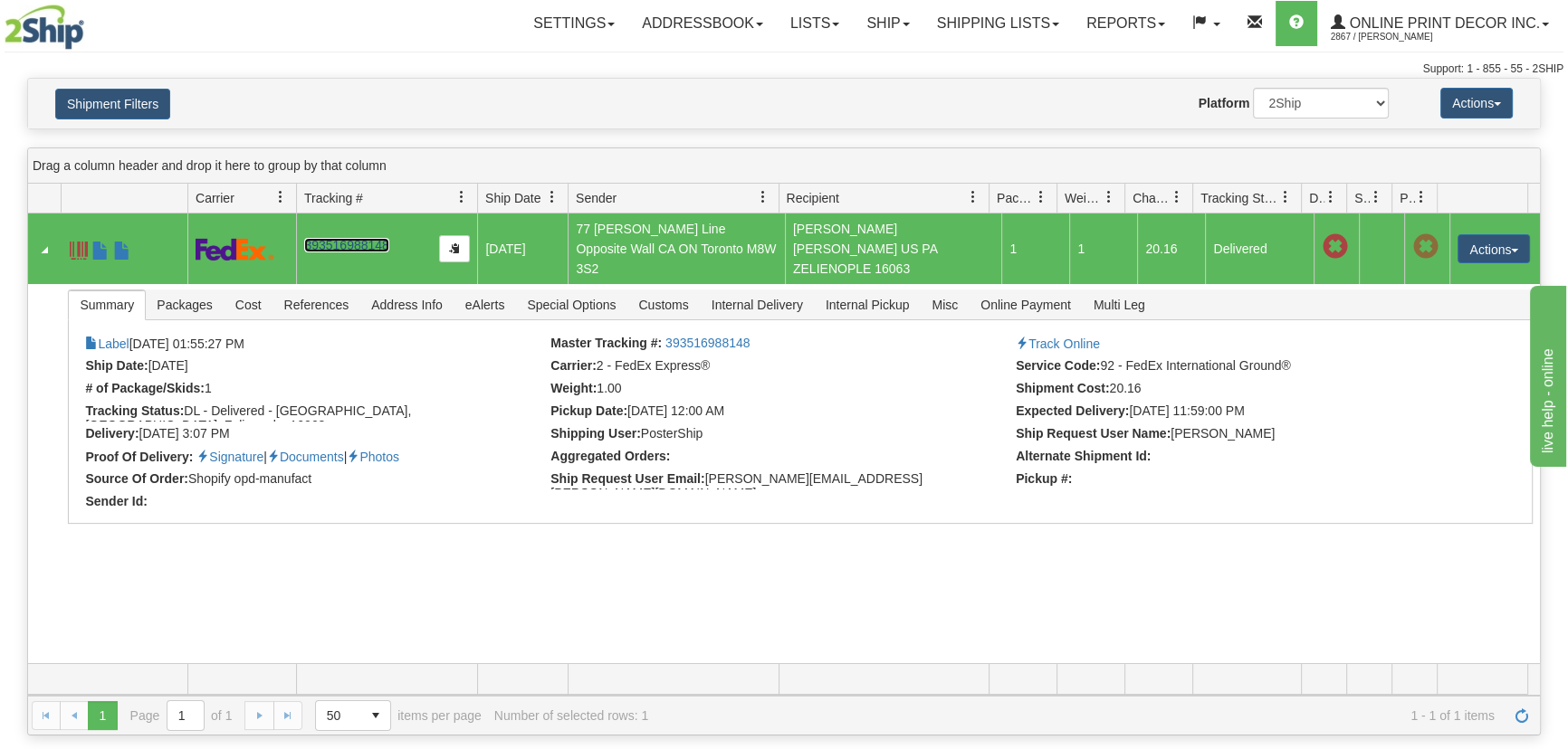
click at [326, 238] on link "393516988148" at bounding box center [346, 245] width 85 height 15
